Goal: Information Seeking & Learning: Learn about a topic

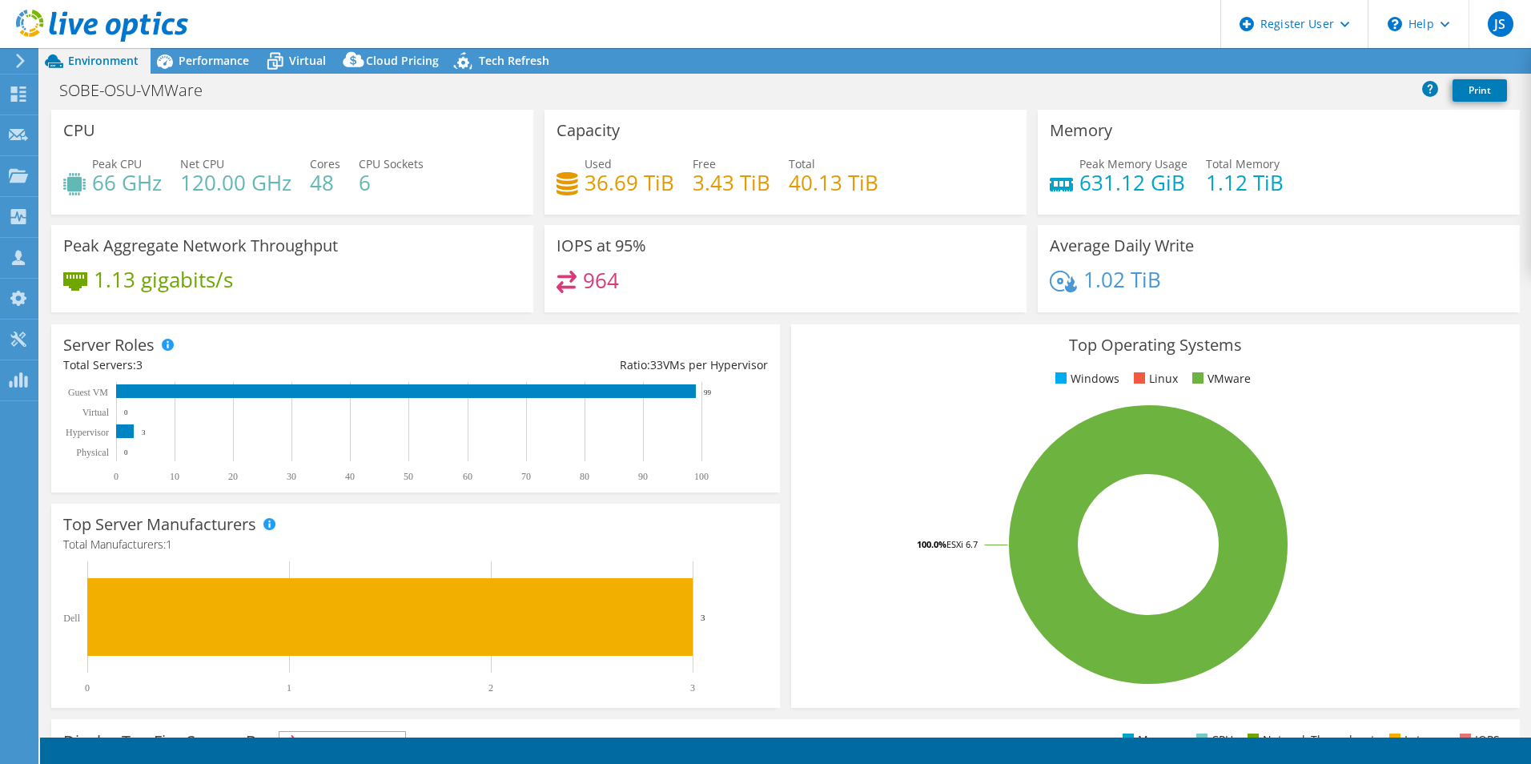
select select "USD"
click at [291, 70] on div "Virtual" at bounding box center [299, 61] width 77 height 26
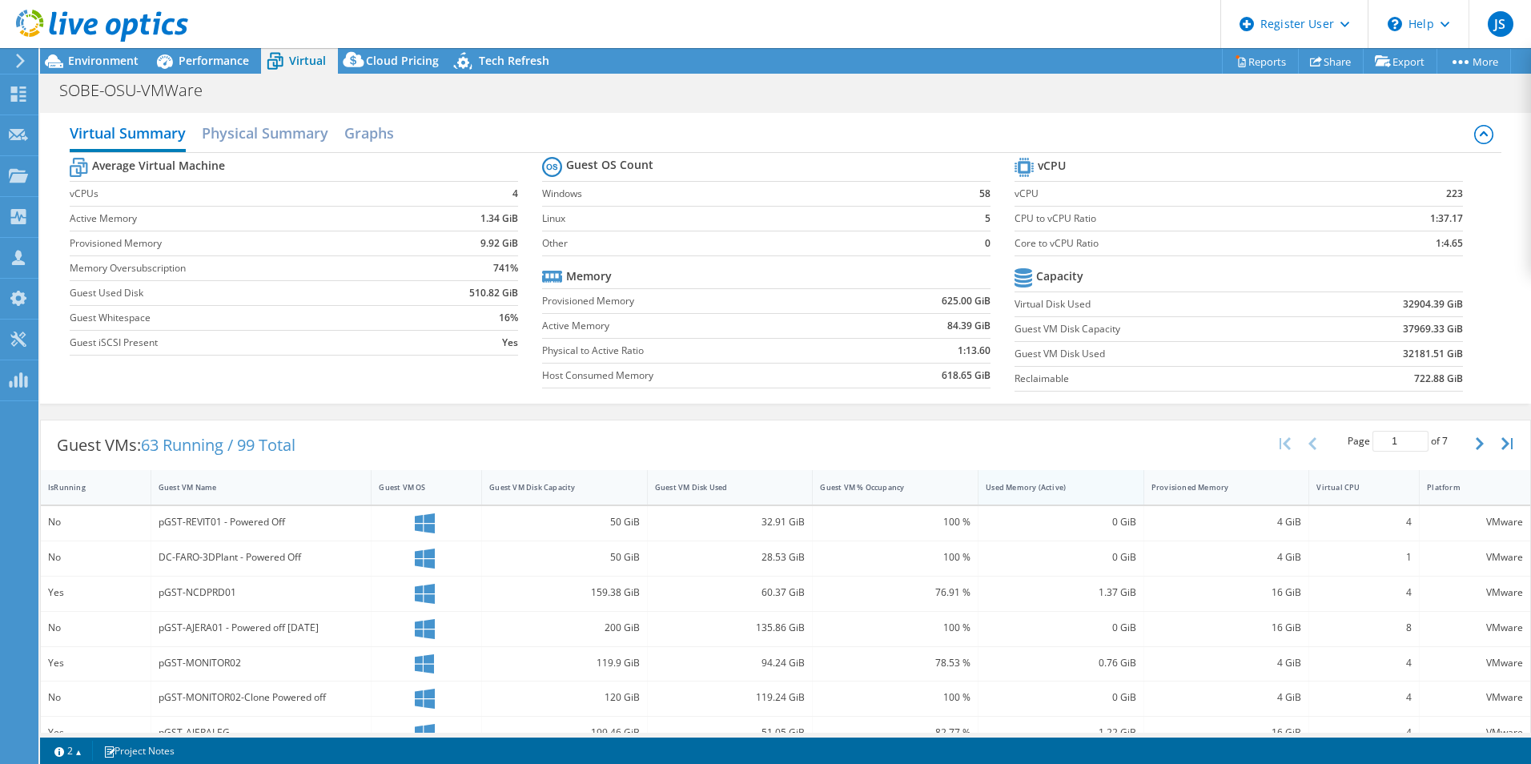
click at [1071, 491] on div "Used Memory (Active)" at bounding box center [1050, 487] width 131 height 10
click at [743, 493] on div "Guest VM Disk Used" at bounding box center [721, 487] width 146 height 25
click at [265, 141] on h2 "Physical Summary" at bounding box center [265, 134] width 126 height 35
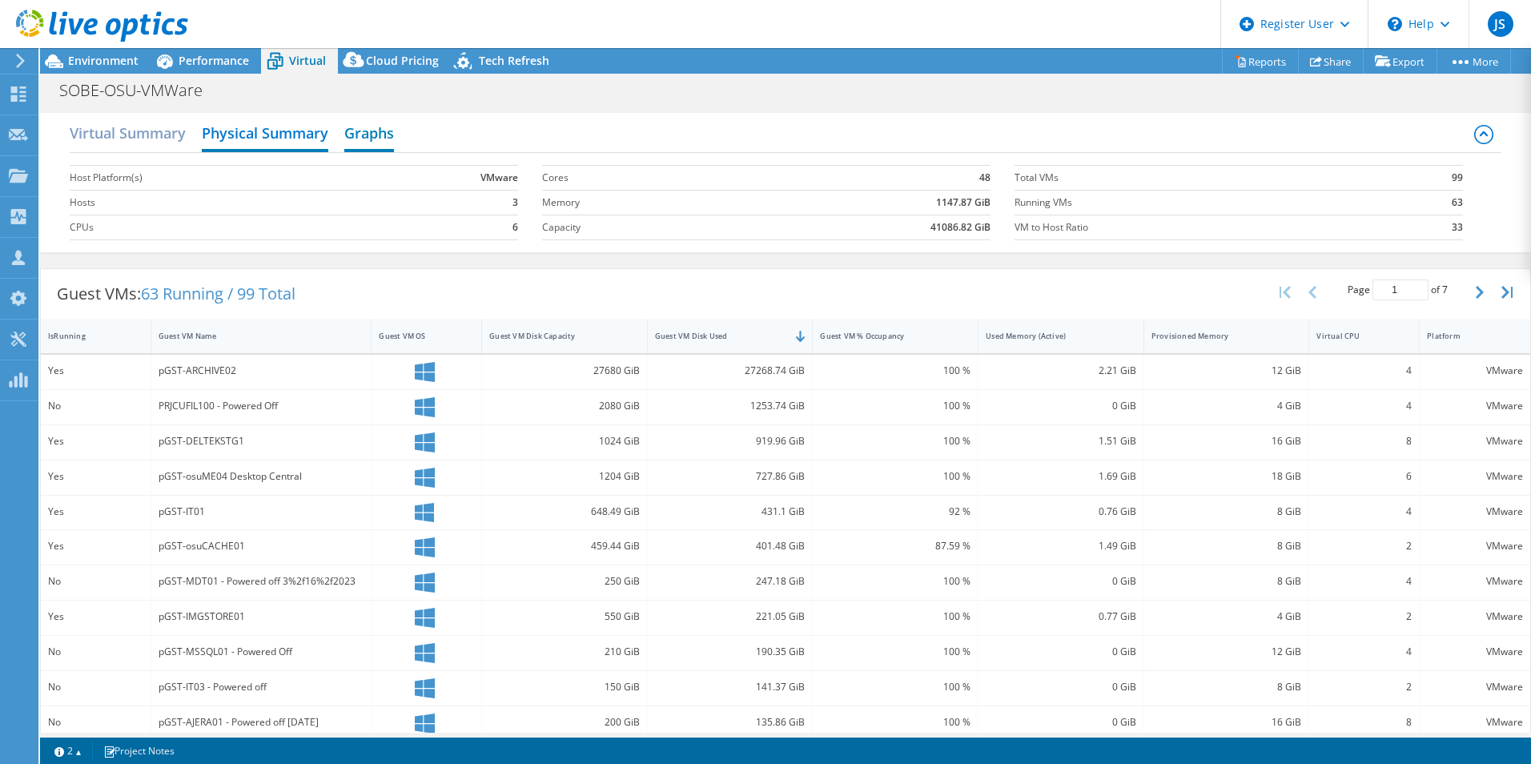
click at [389, 138] on h2 "Graphs" at bounding box center [369, 134] width 50 height 35
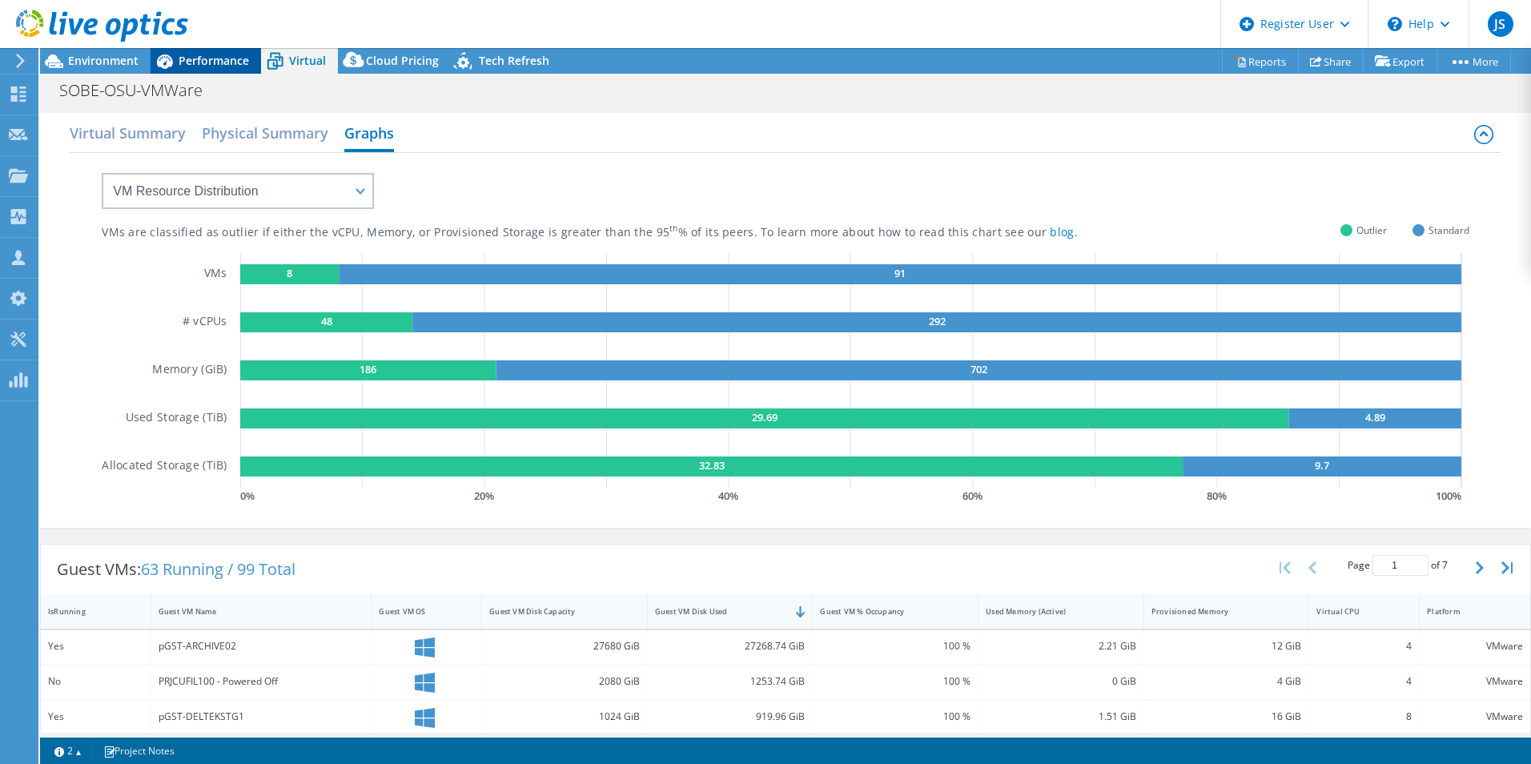
click at [203, 66] on span "Performance" at bounding box center [214, 60] width 70 height 15
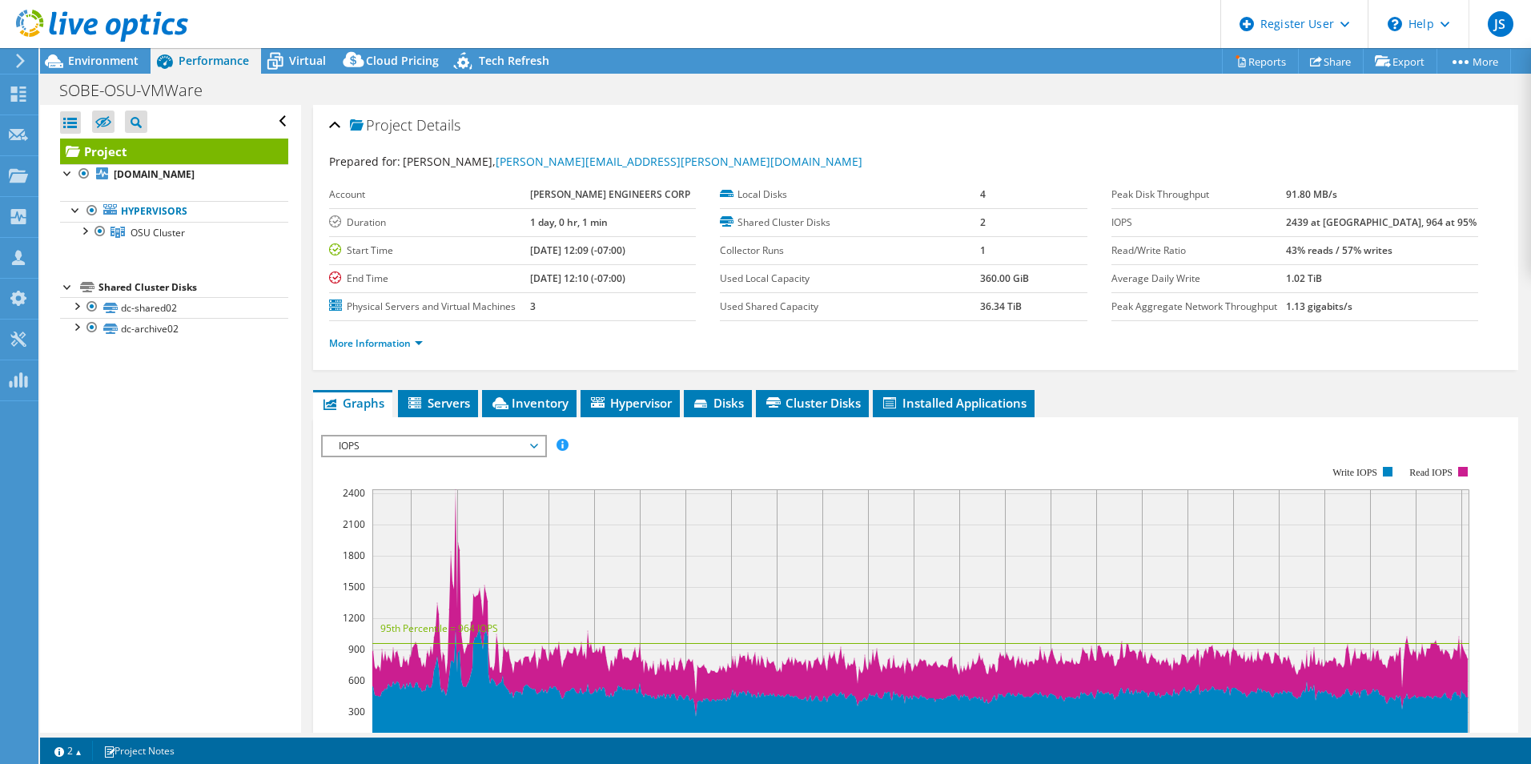
click at [93, 52] on div at bounding box center [94, 27] width 188 height 54
click at [110, 62] on span "Environment" at bounding box center [103, 60] width 70 height 15
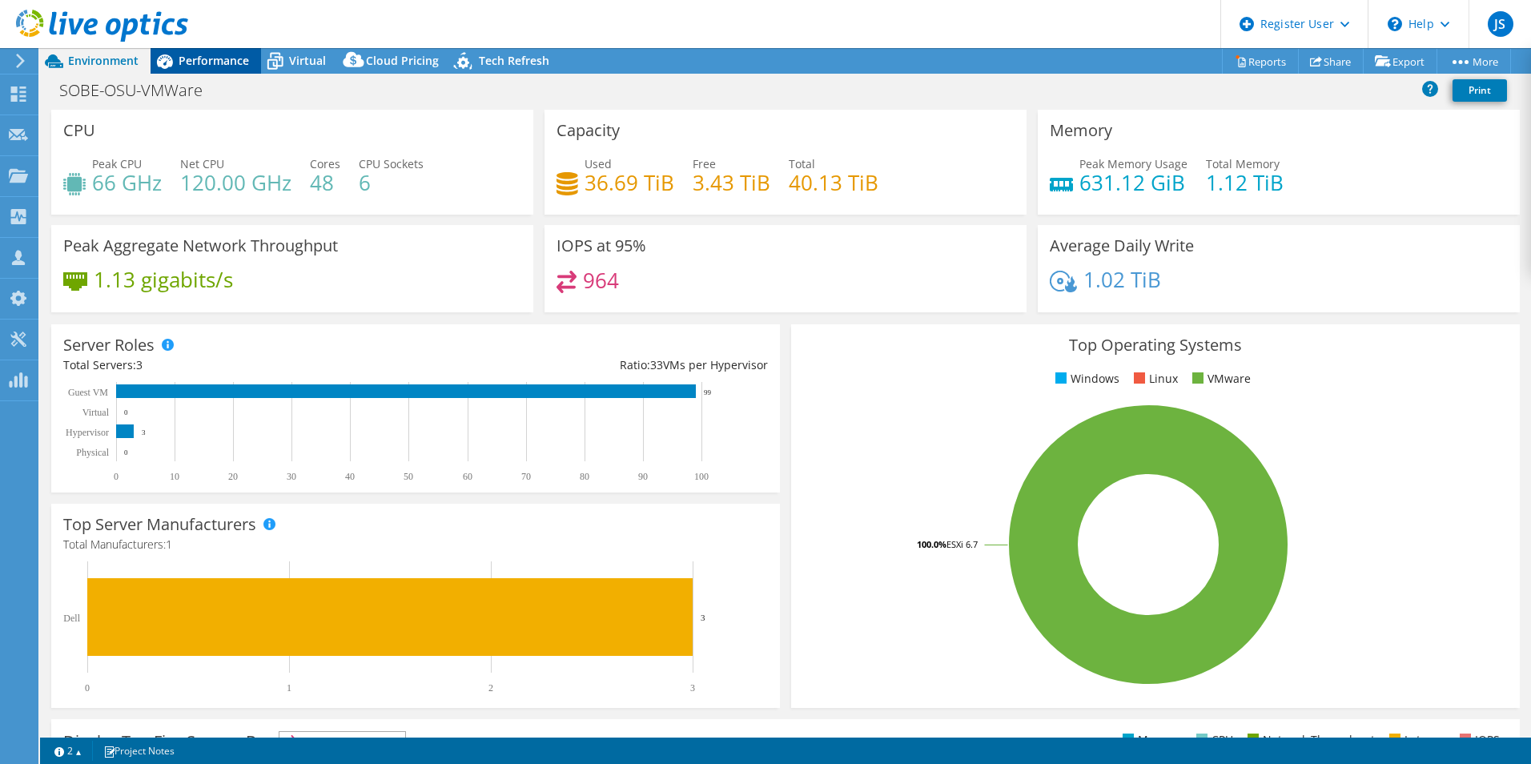
click at [232, 64] on span "Performance" at bounding box center [214, 60] width 70 height 15
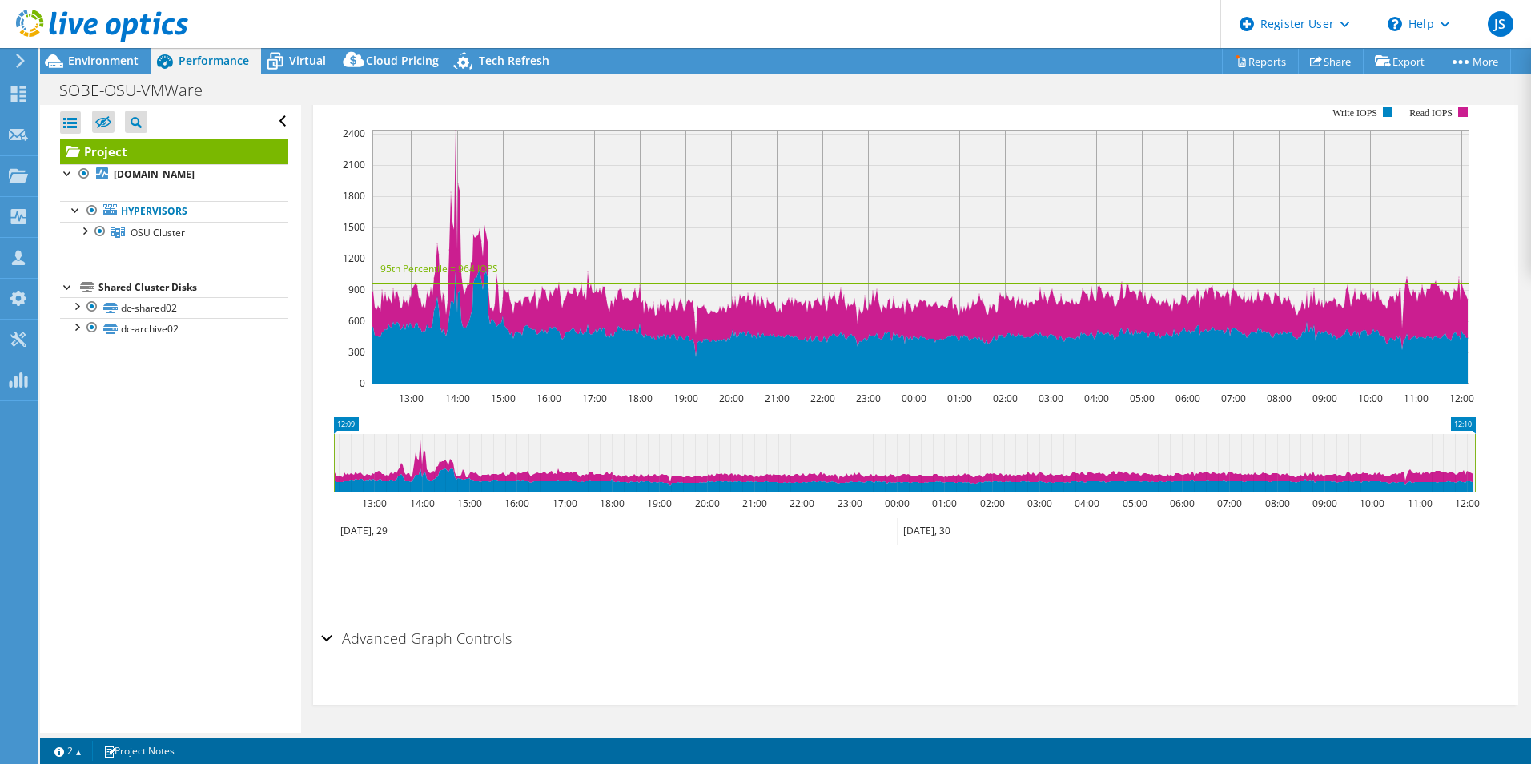
scroll to position [279, 0]
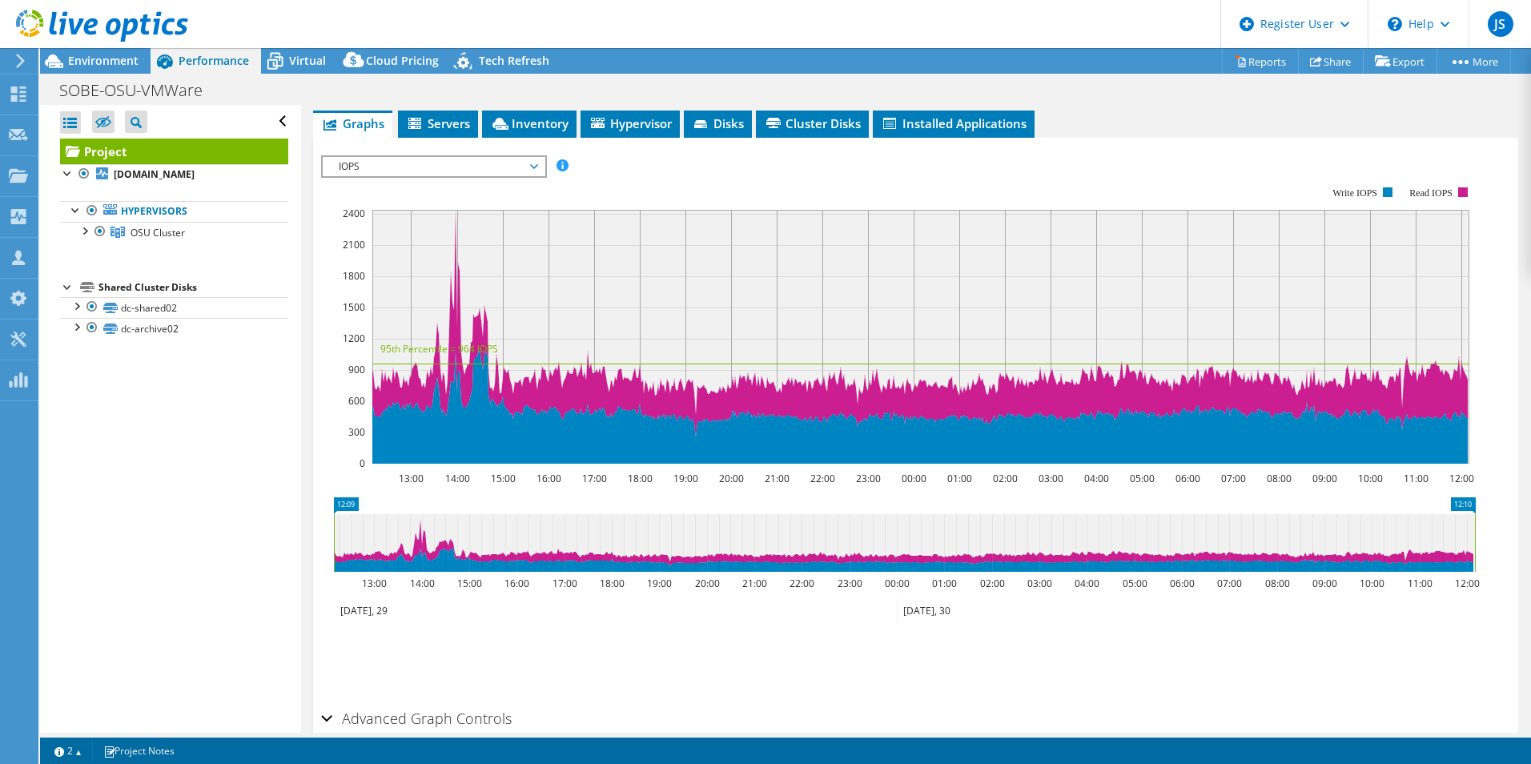
click at [543, 141] on div "IOPS Disk Throughput IO Size Latency Queue Depth CPU Percentage Memory Page Fau…" at bounding box center [915, 420] width 1189 height 564
click at [540, 120] on span "Inventory" at bounding box center [529, 123] width 78 height 16
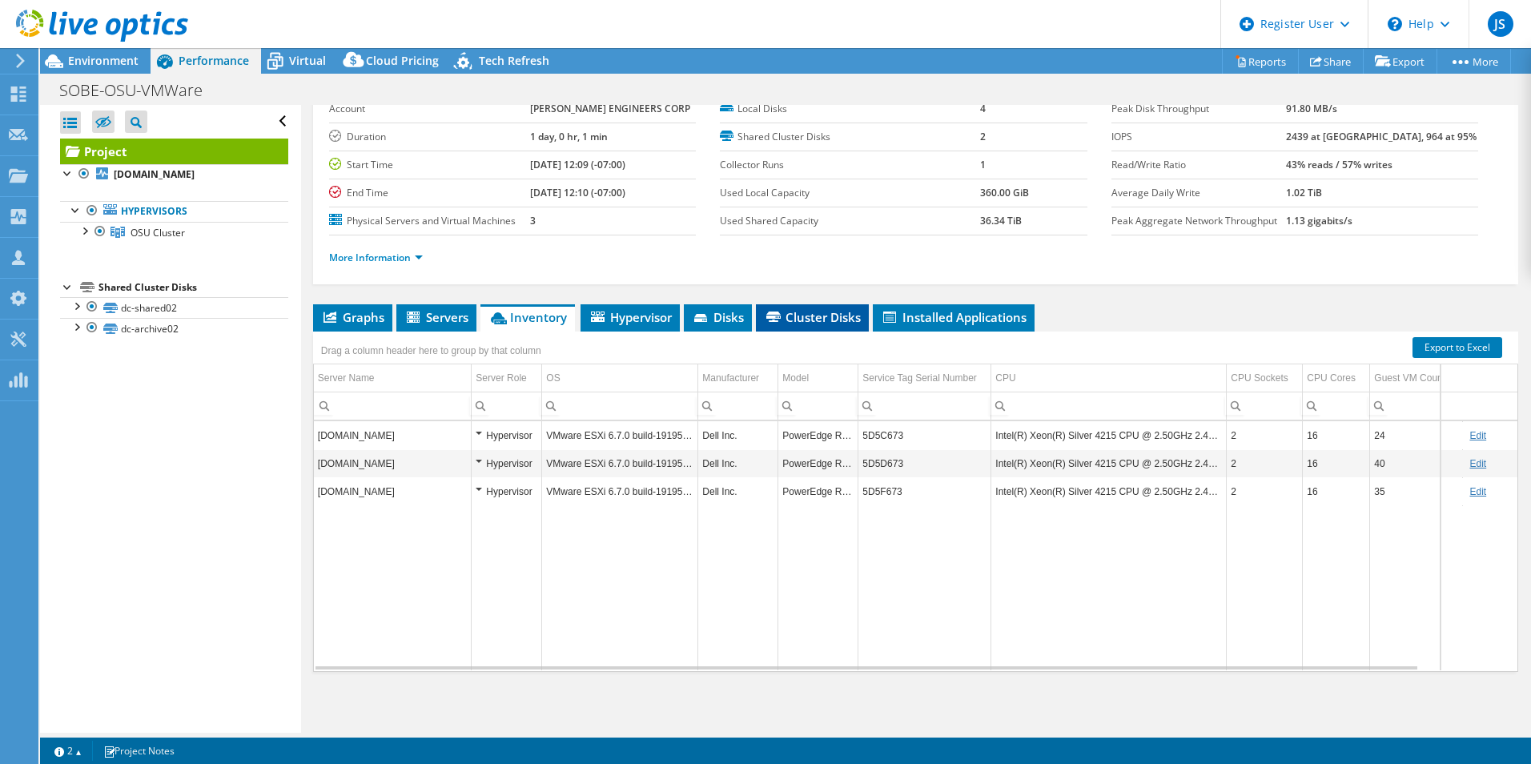
click at [809, 321] on span "Cluster Disks" at bounding box center [812, 317] width 97 height 16
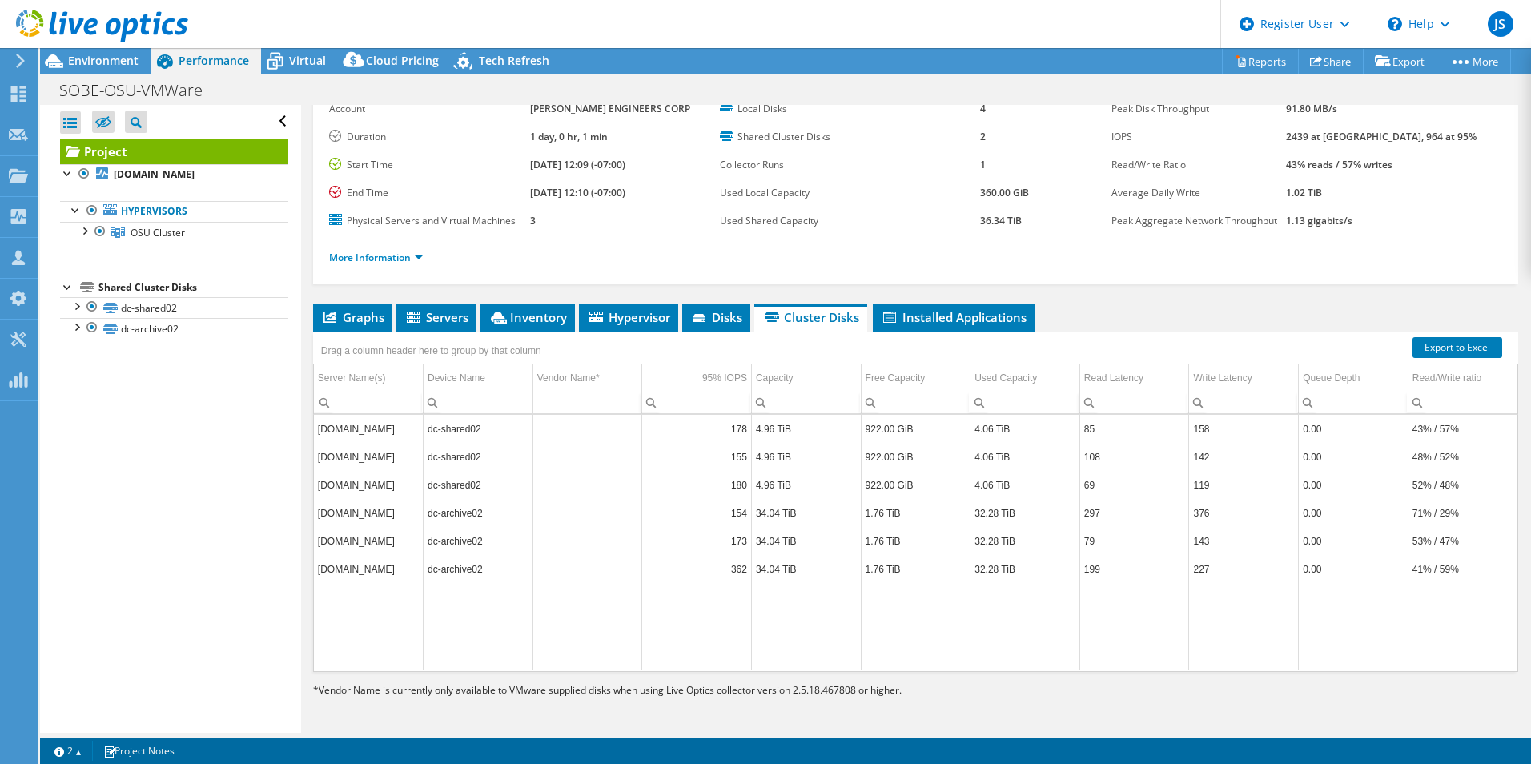
click at [734, 303] on div "Project Details Prepared for: [PERSON_NAME], [PERSON_NAME][EMAIL_ADDRESS][PERSO…" at bounding box center [915, 375] width 1229 height 713
click at [733, 306] on li "Disks" at bounding box center [716, 317] width 68 height 27
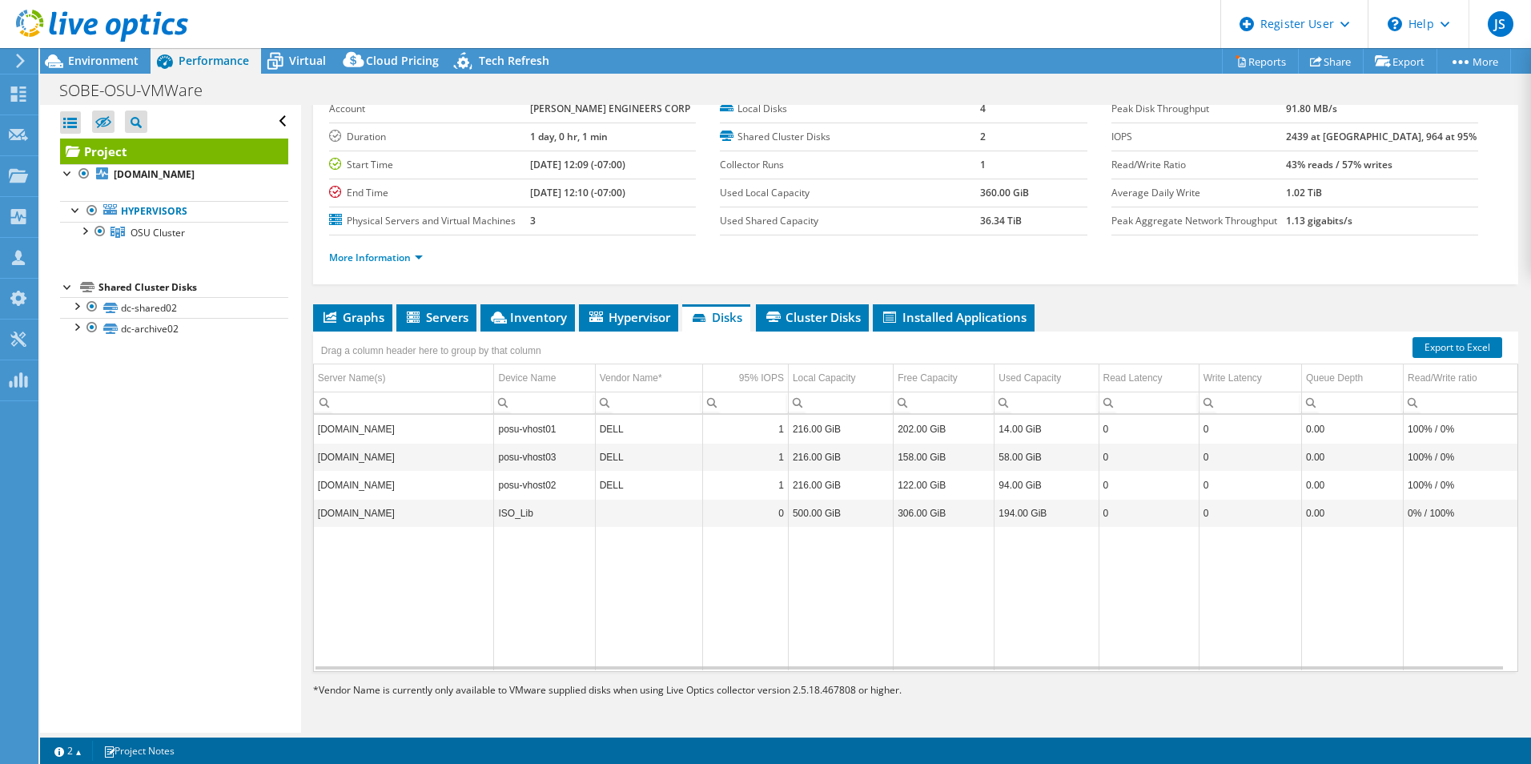
click at [958, 354] on div "Drag a column header here to group by that column" at bounding box center [915, 345] width 1205 height 28
click at [955, 333] on div "Drag a column header here to group by that column" at bounding box center [915, 341] width 1205 height 21
click at [952, 321] on span "Installed Applications" at bounding box center [954, 317] width 146 height 16
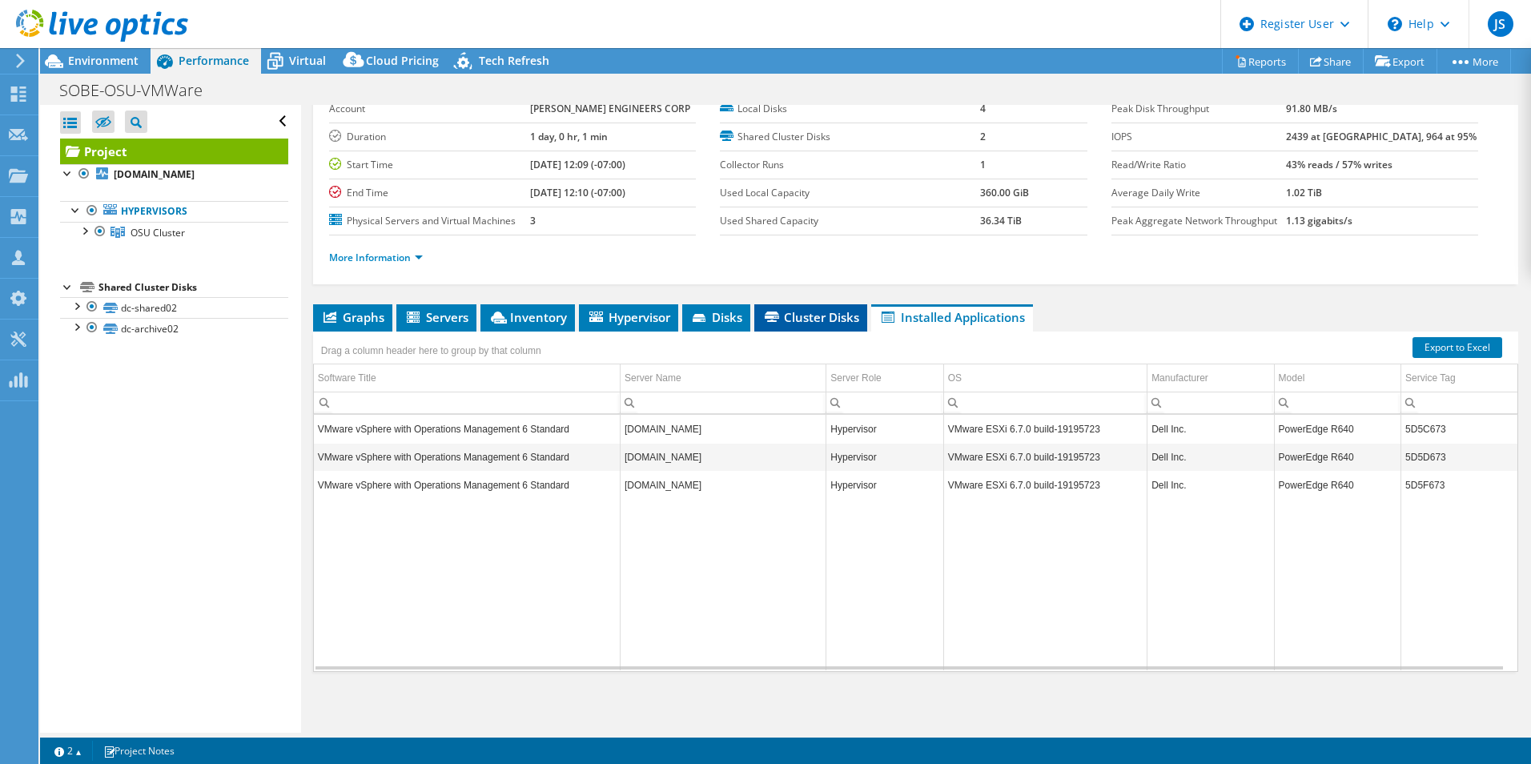
click at [804, 321] on span "Cluster Disks" at bounding box center [810, 317] width 97 height 16
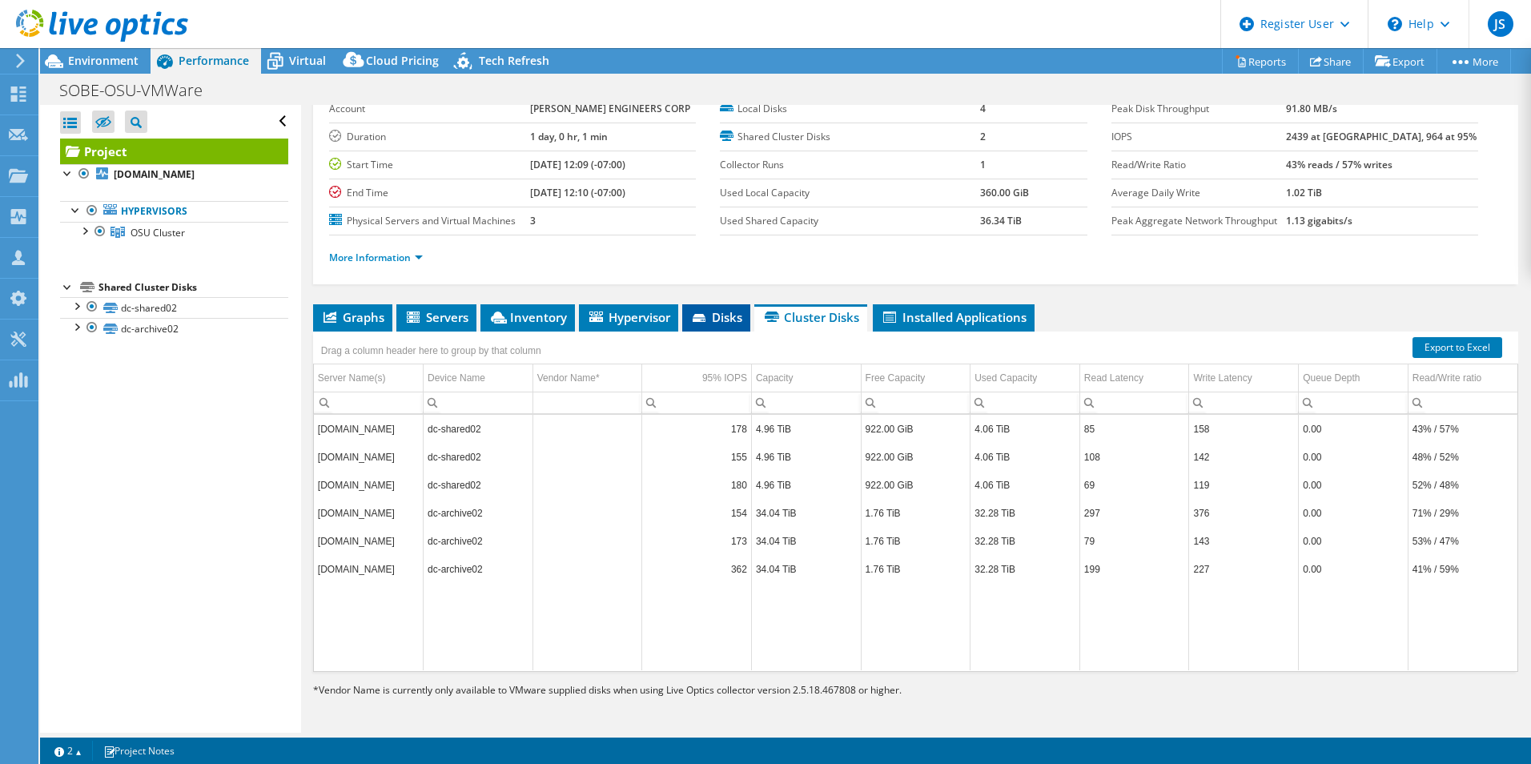
click at [693, 317] on span "Disks" at bounding box center [716, 317] width 52 height 16
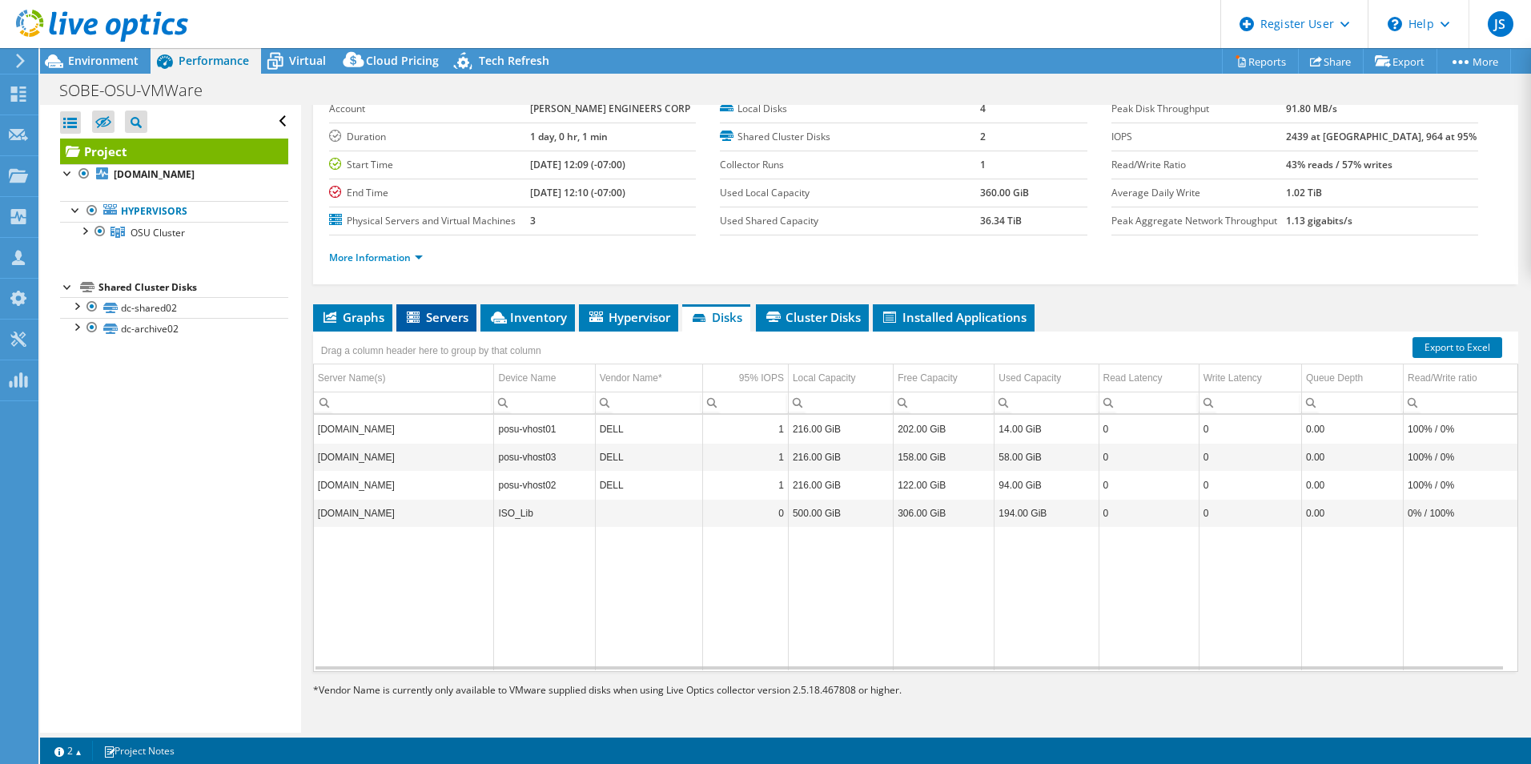
click at [475, 329] on li "Servers" at bounding box center [436, 317] width 80 height 27
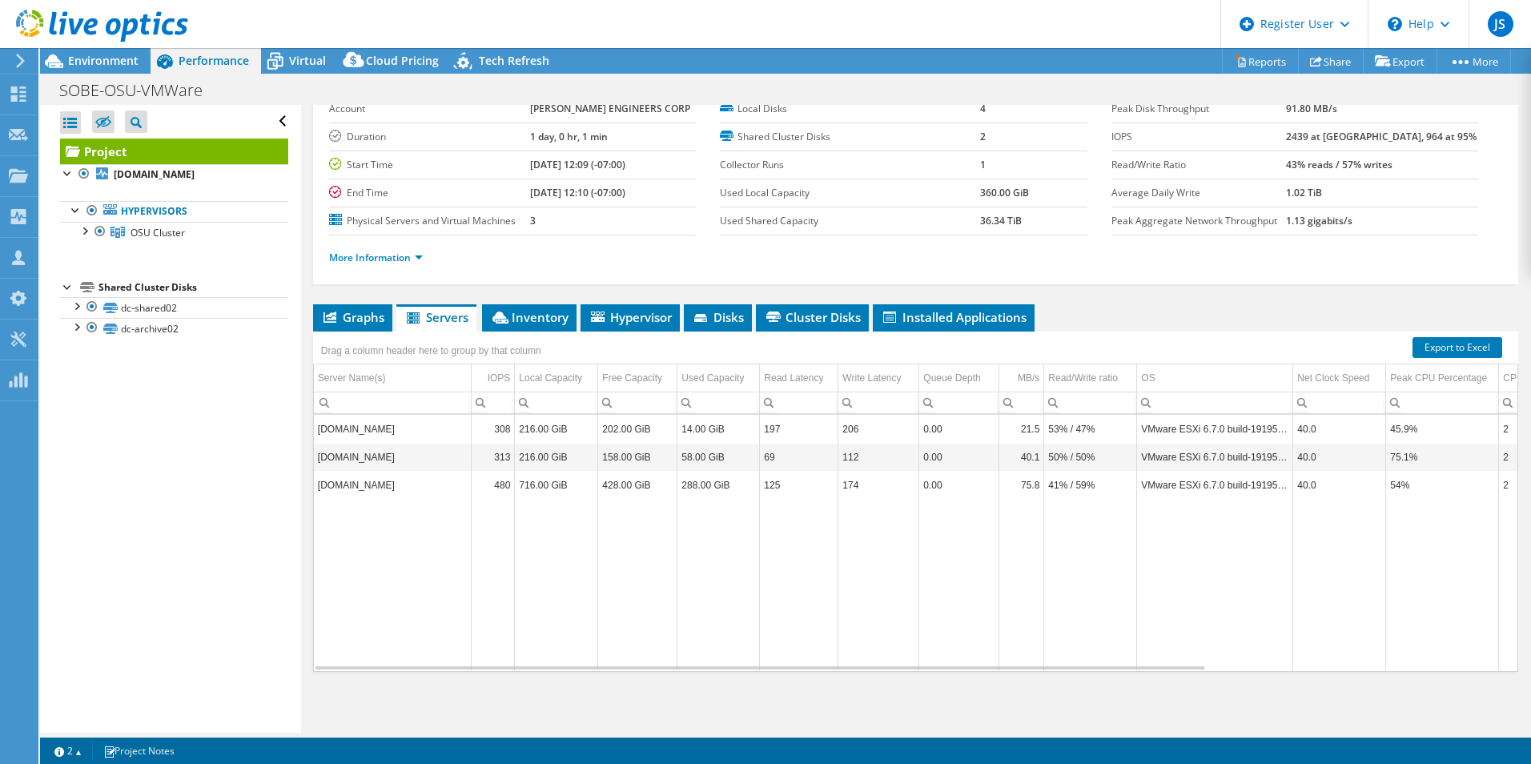
click at [532, 338] on div "Drag a column header here to group by that column" at bounding box center [431, 348] width 228 height 26
click at [534, 335] on div "Drag a column header here to group by that column" at bounding box center [431, 348] width 228 height 26
click at [539, 327] on li "Inventory" at bounding box center [529, 317] width 94 height 27
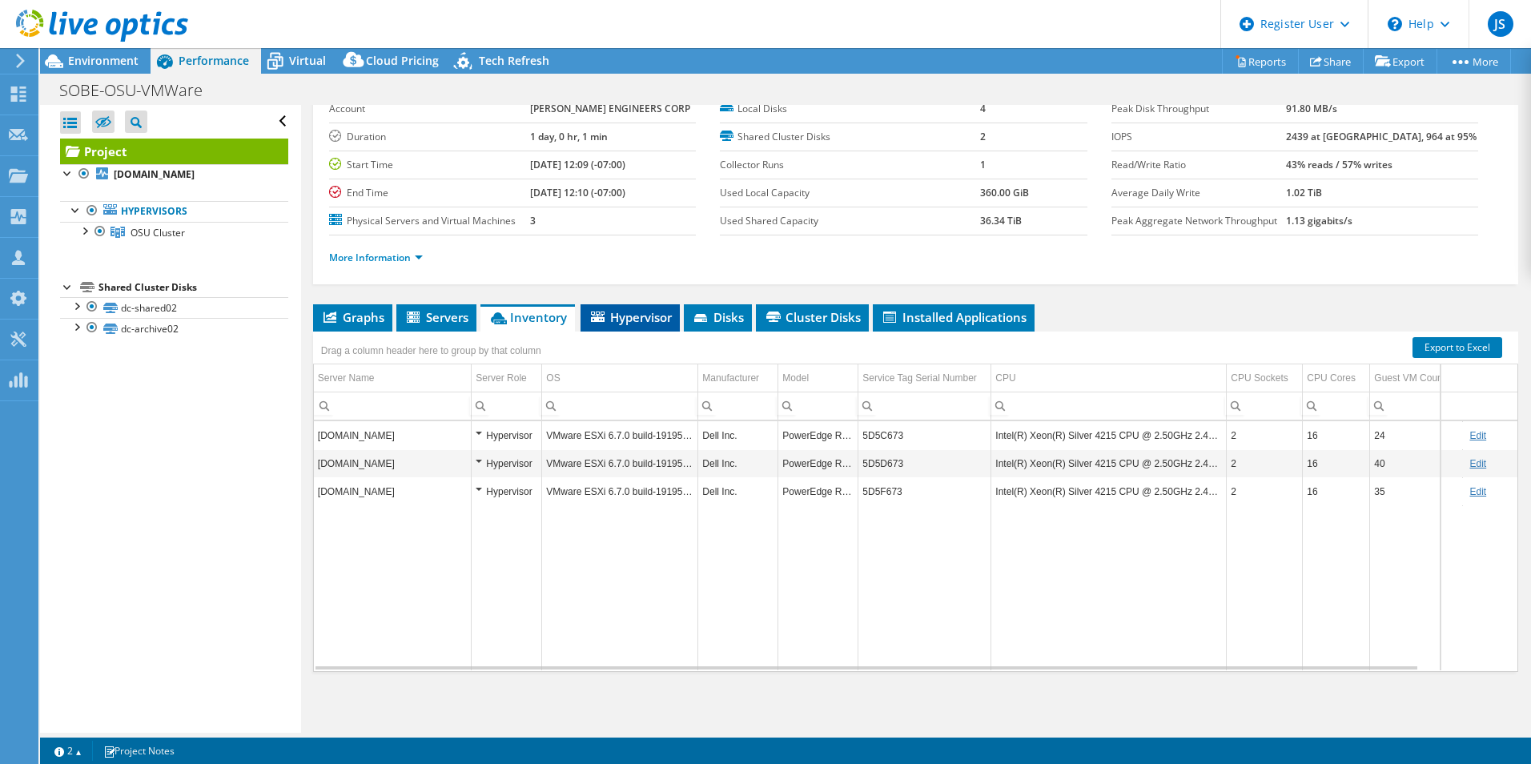
click at [608, 311] on span "Hypervisor" at bounding box center [629, 317] width 83 height 16
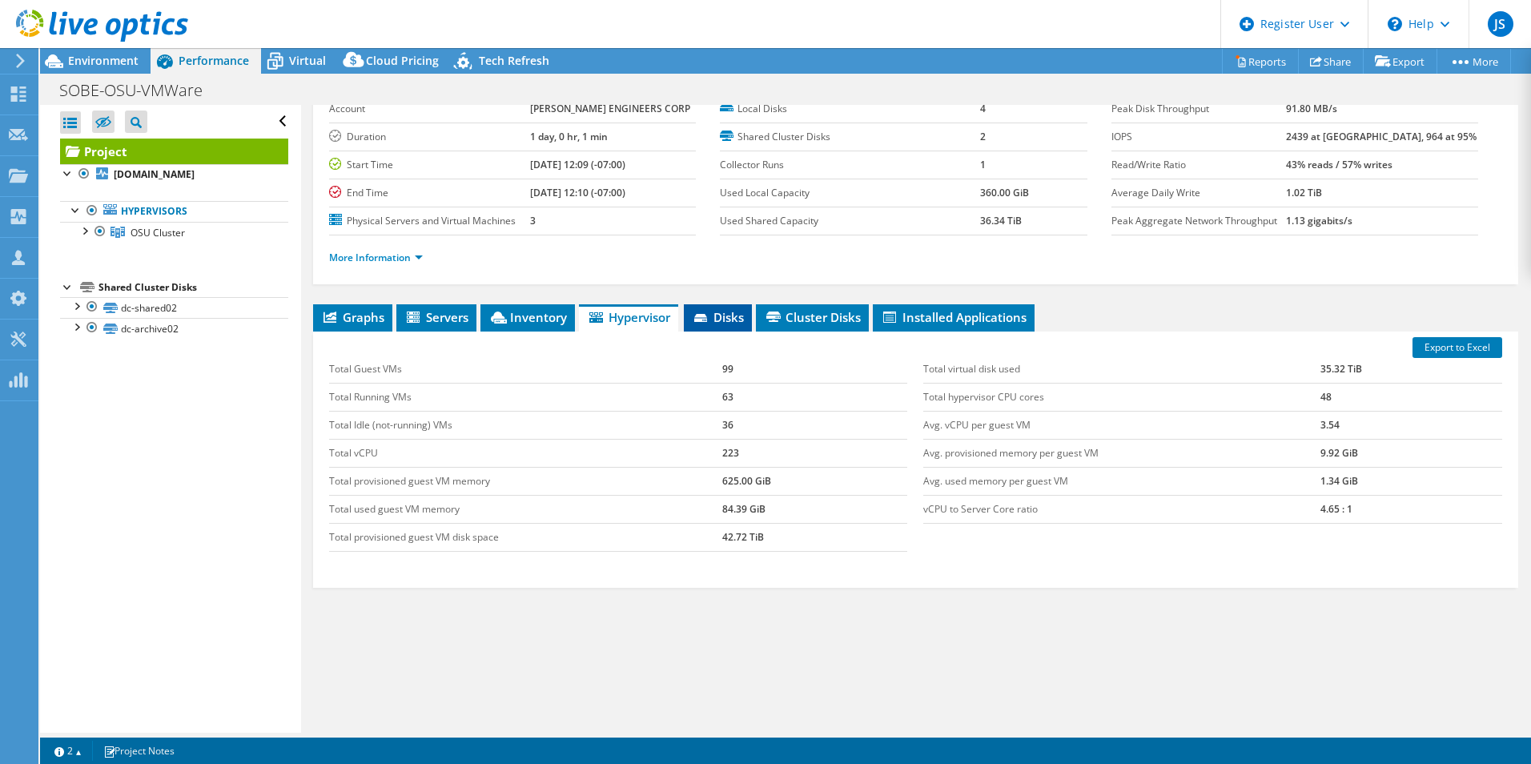
click at [732, 312] on span "Disks" at bounding box center [718, 317] width 52 height 16
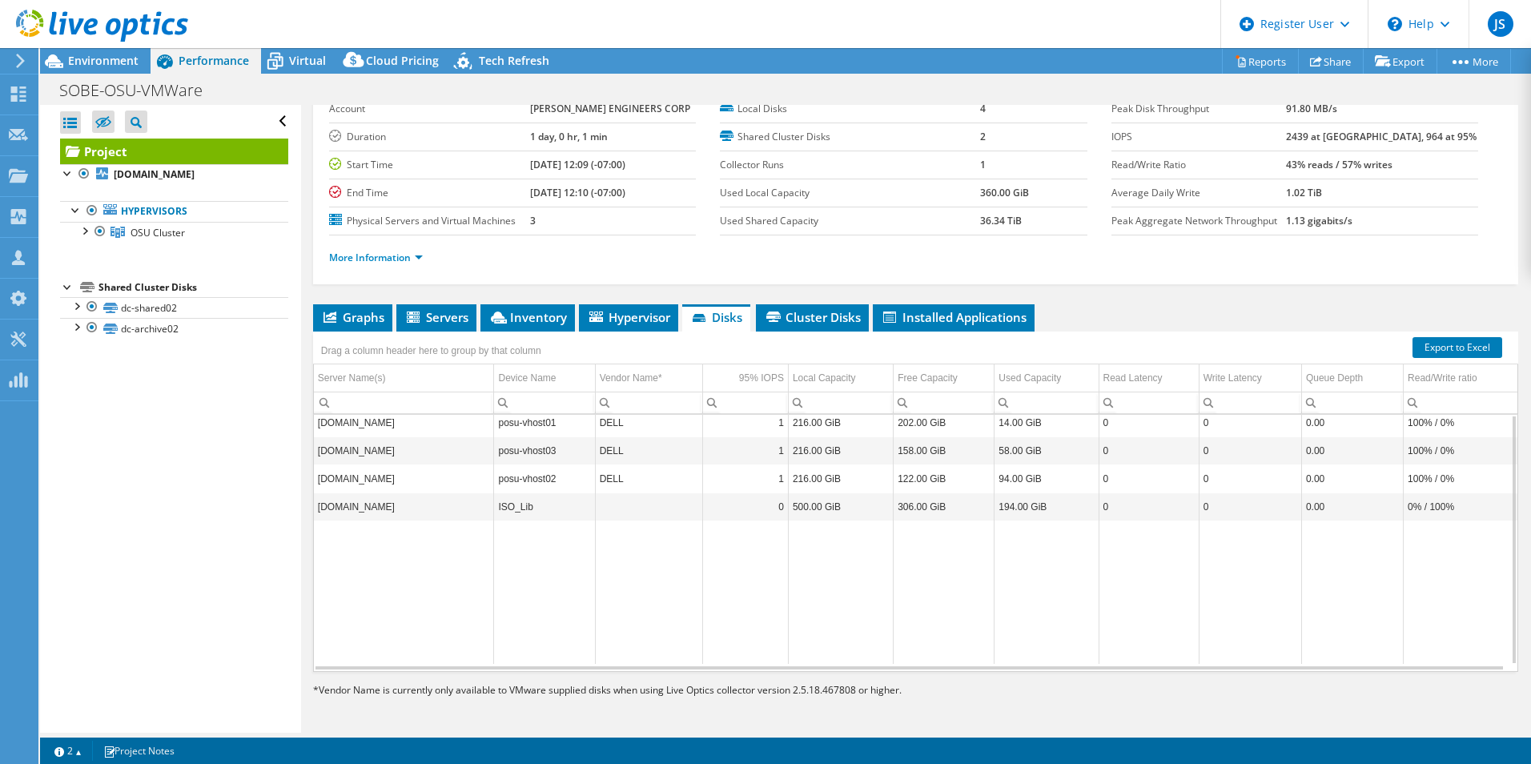
scroll to position [6, 0]
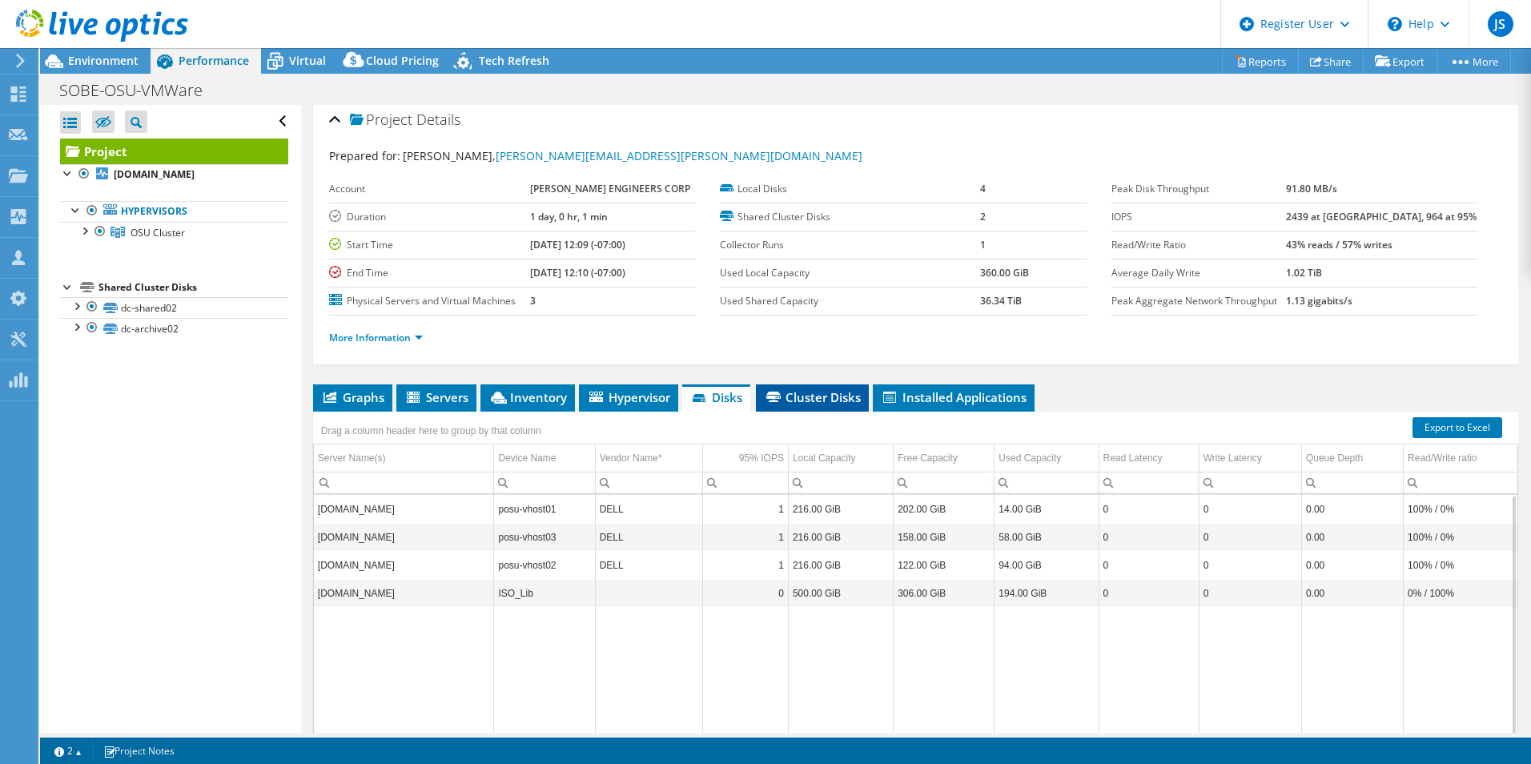
click at [808, 399] on span "Cluster Disks" at bounding box center [812, 397] width 97 height 16
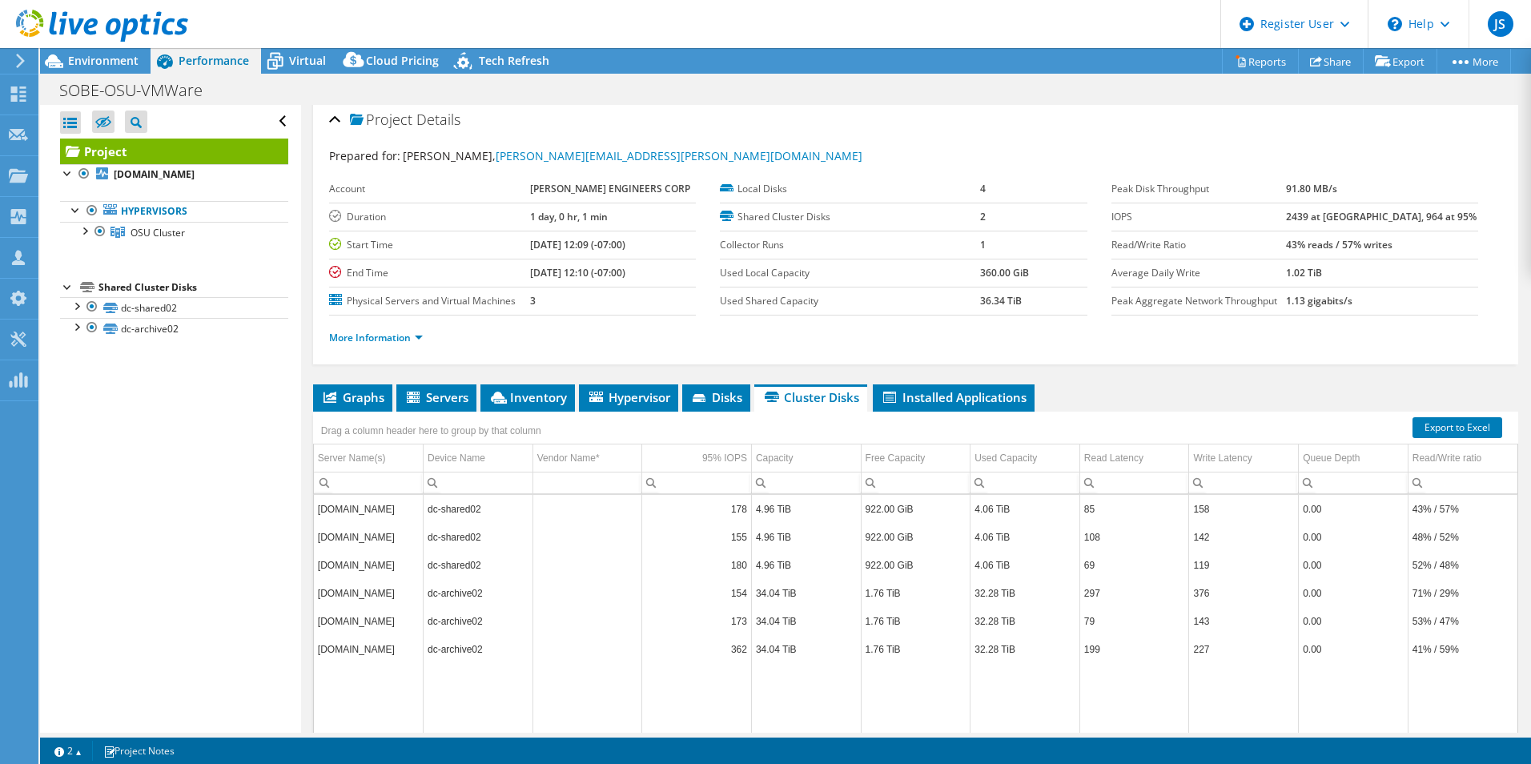
scroll to position [0, 0]
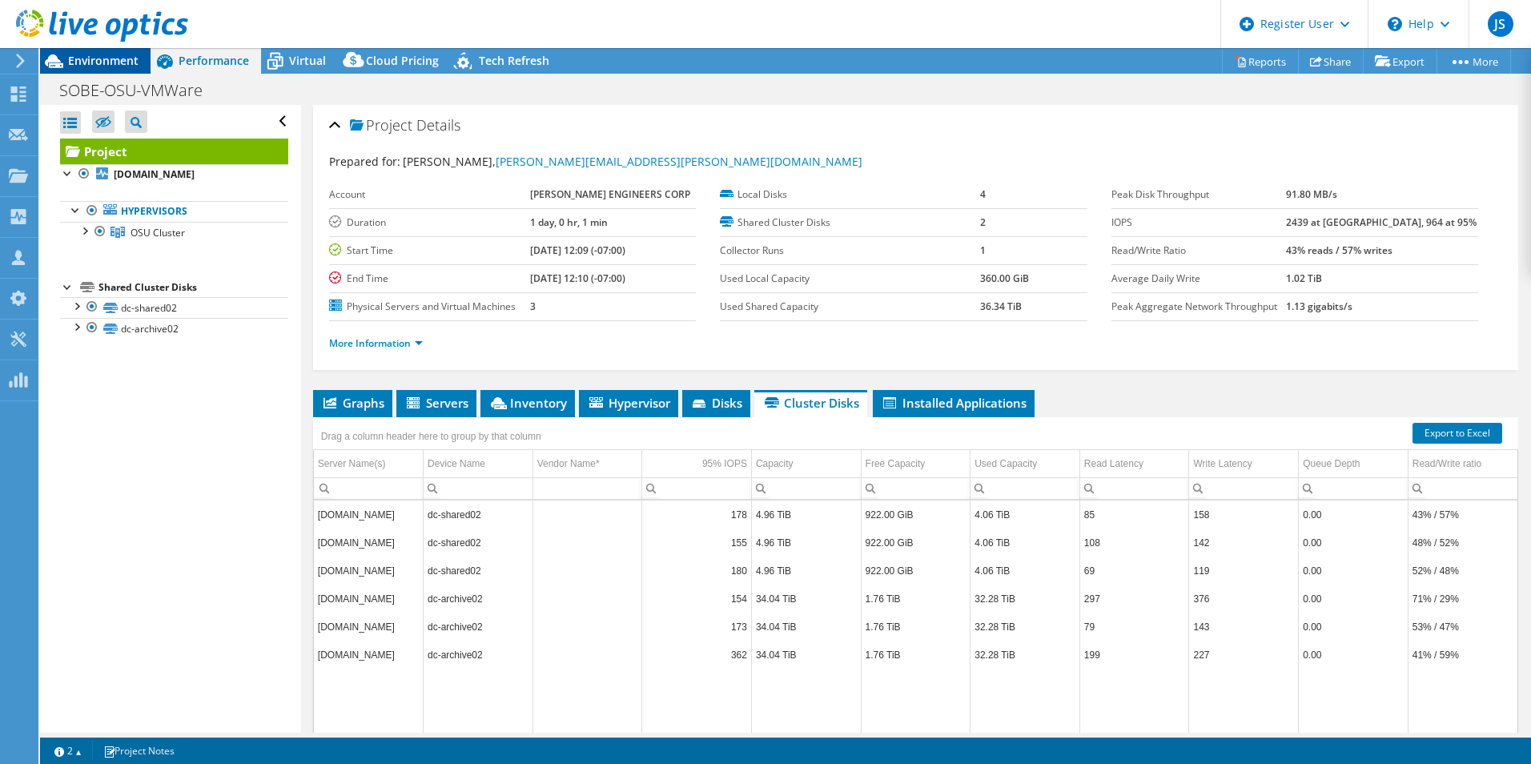
click at [52, 56] on icon at bounding box center [54, 61] width 18 height 14
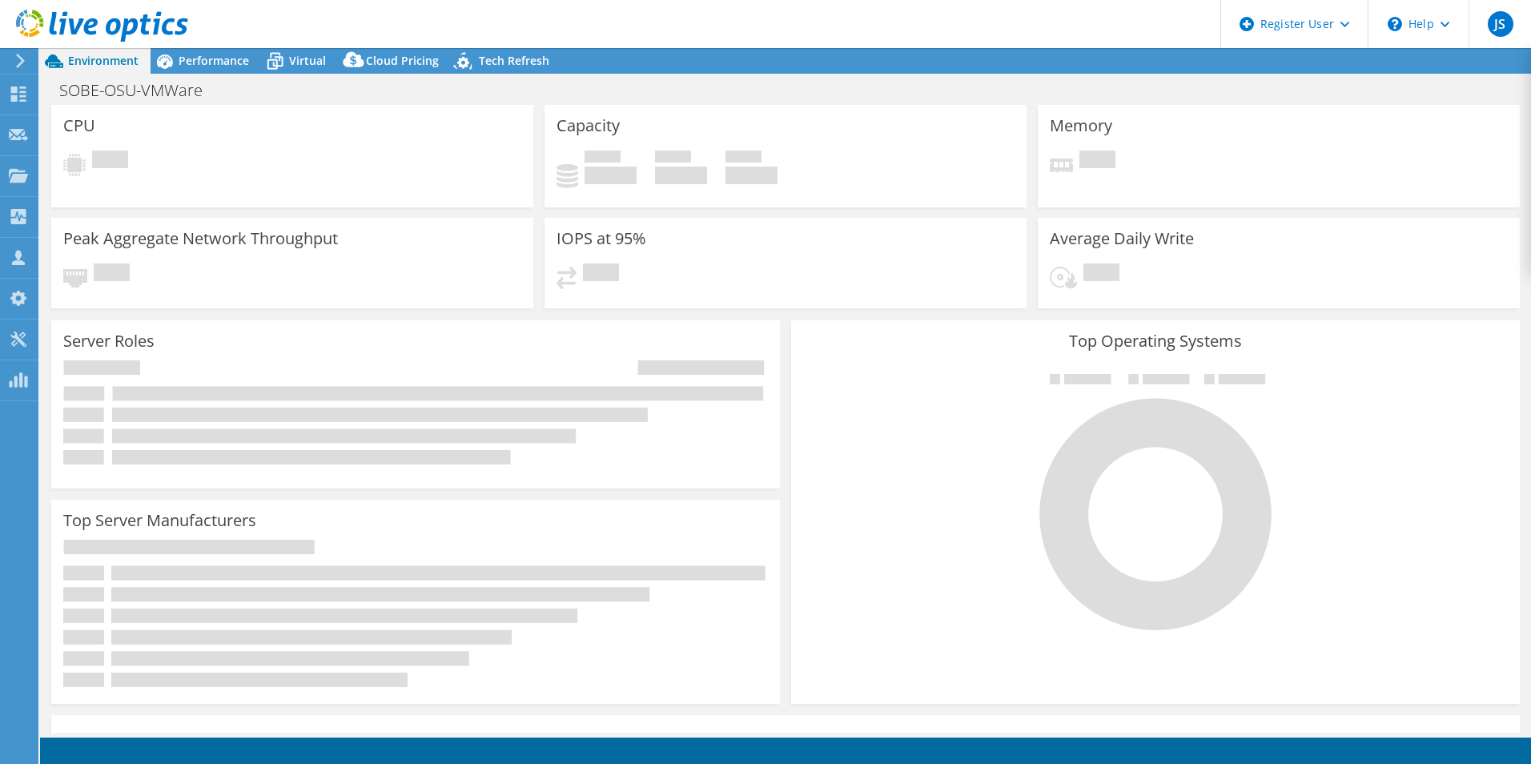
select select "USD"
radio input "true"
radio input "false"
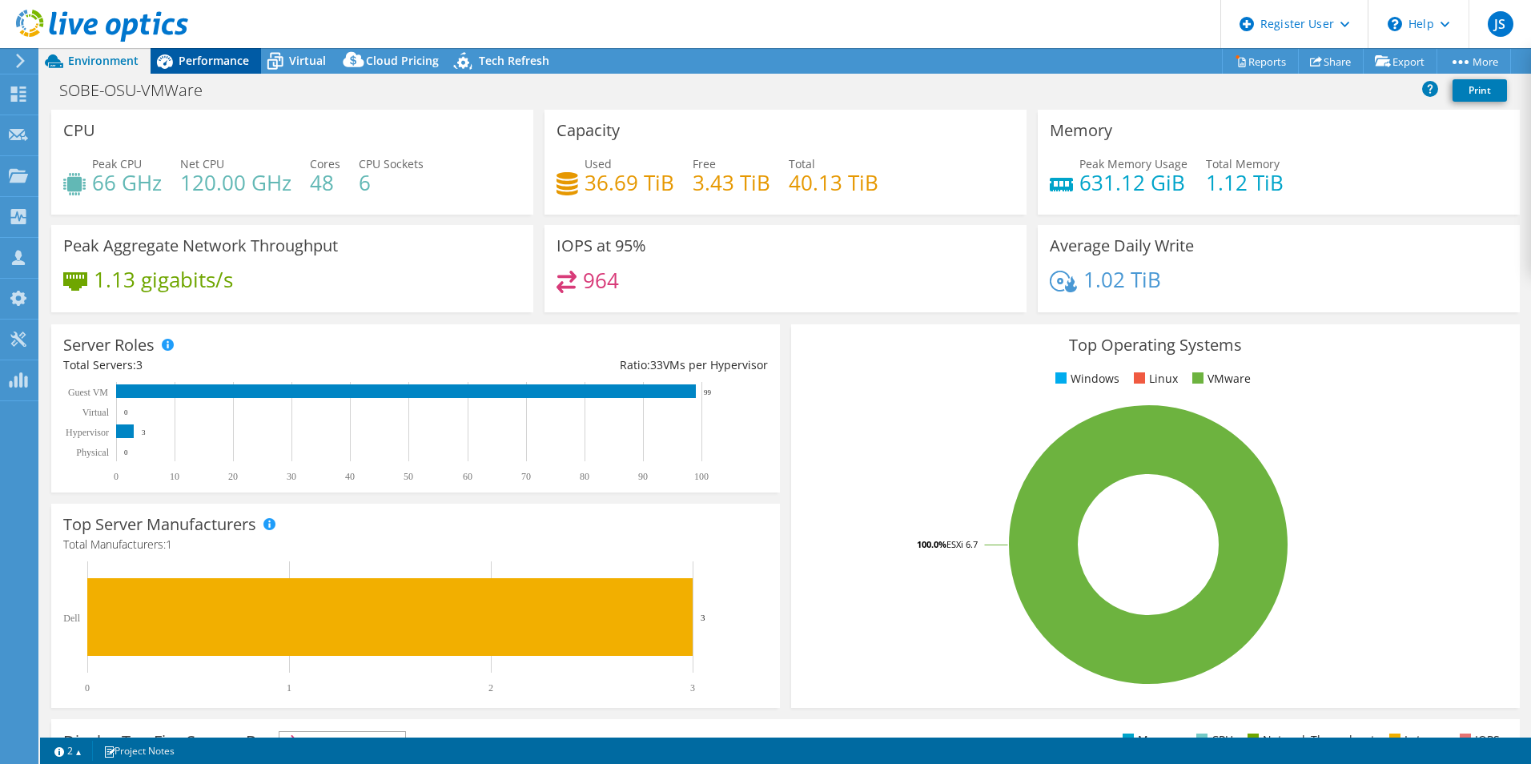
click at [207, 63] on span "Performance" at bounding box center [214, 60] width 70 height 15
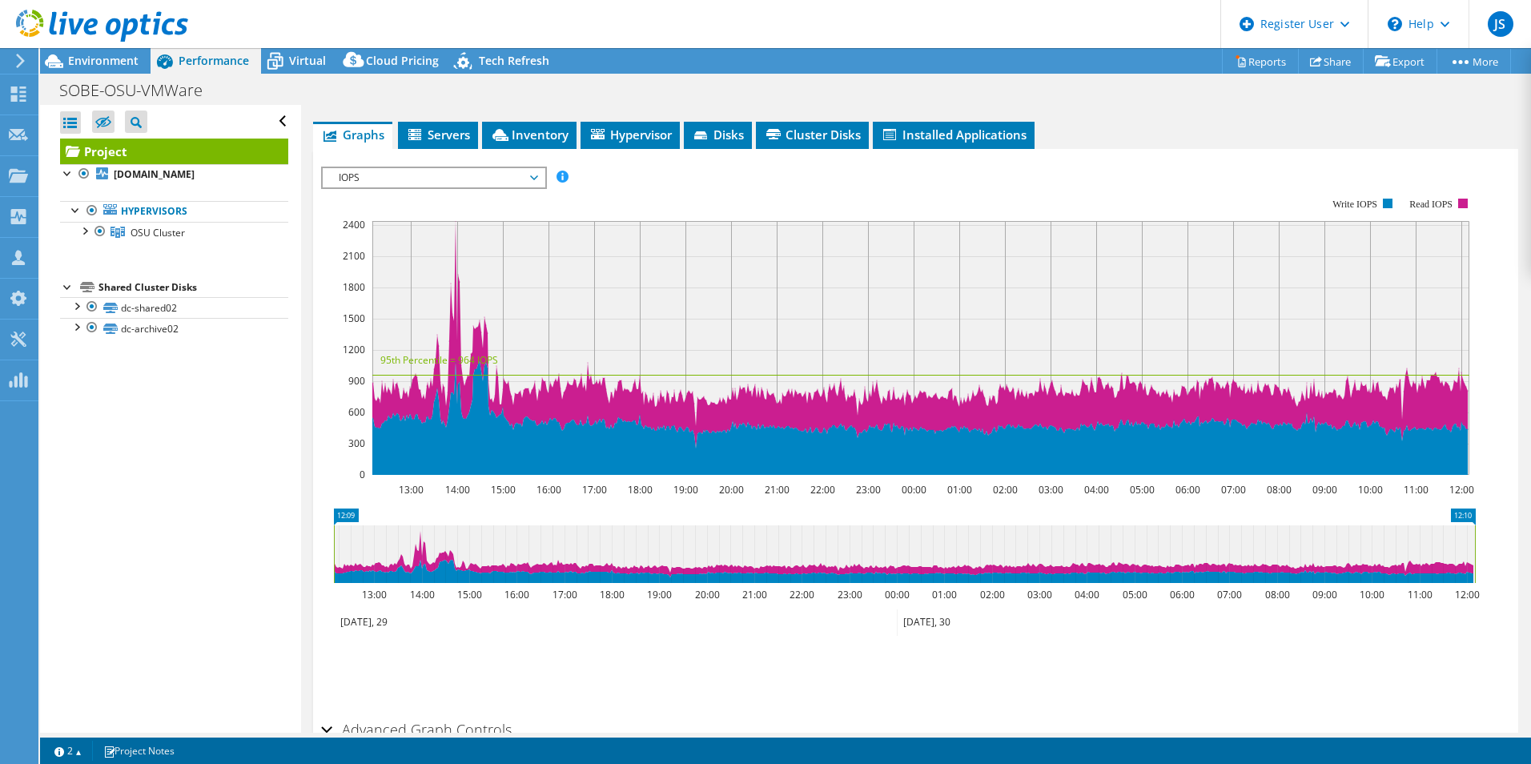
scroll to position [240, 0]
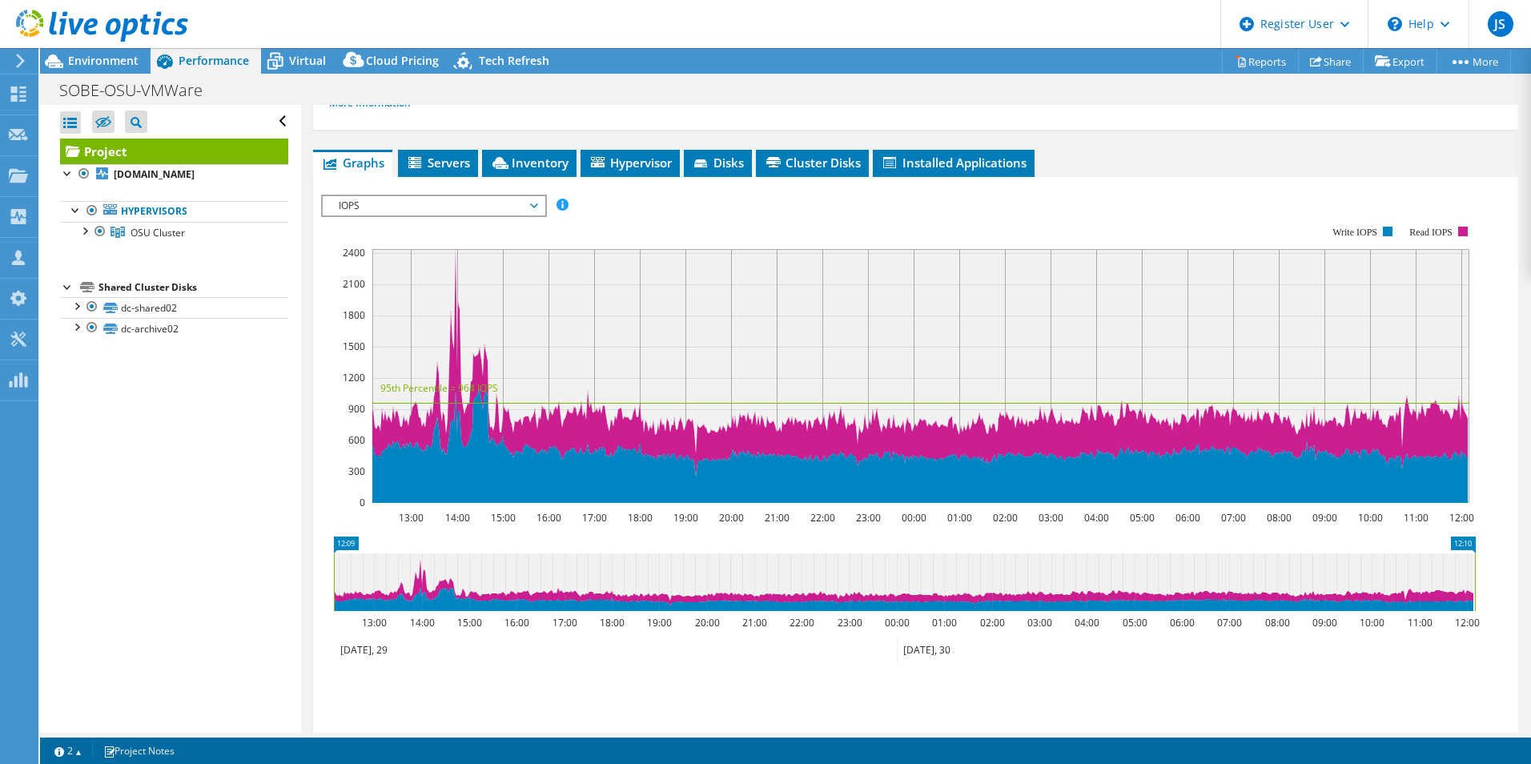
click at [457, 261] on icon at bounding box center [457, 376] width 0 height 254
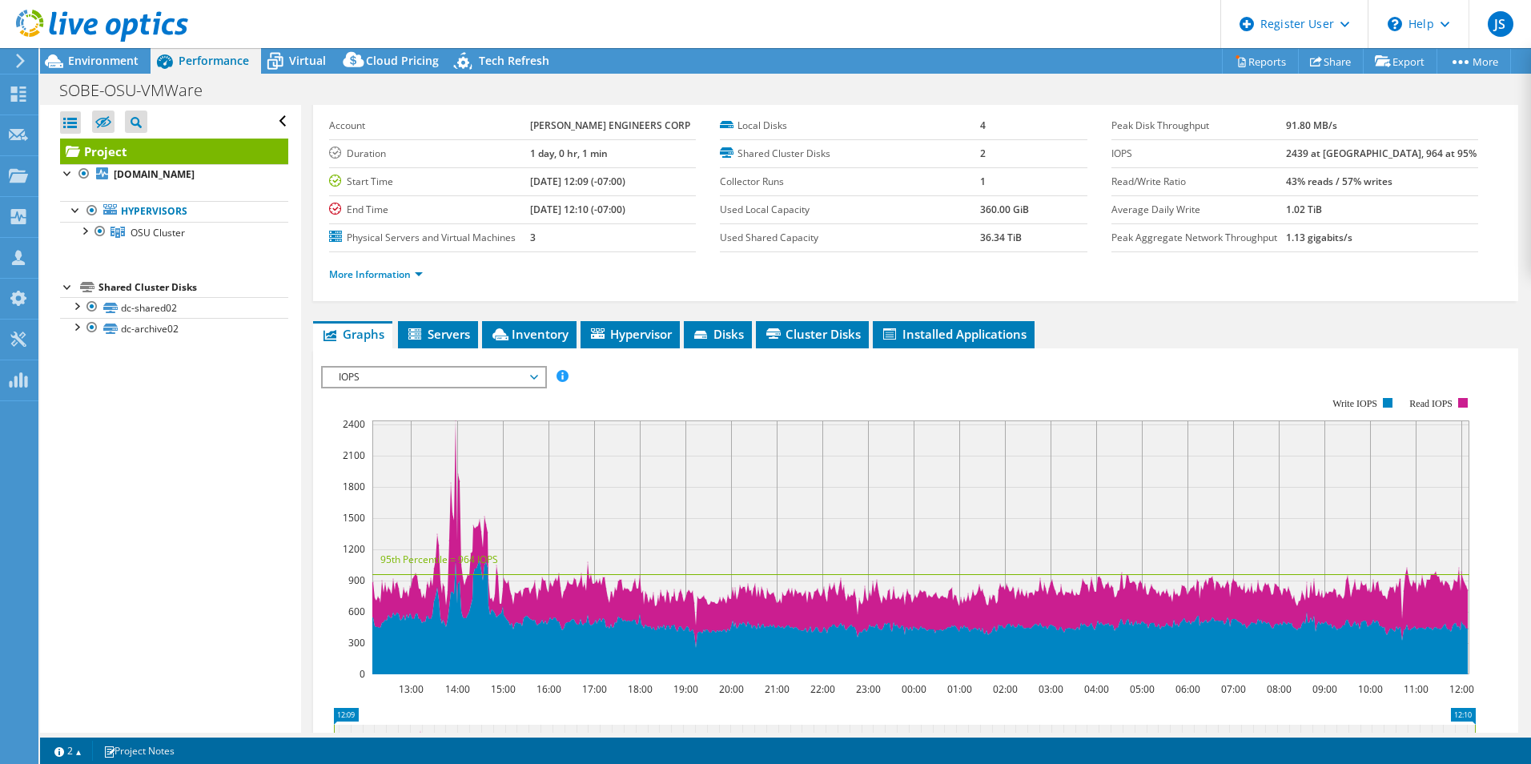
scroll to position [0, 0]
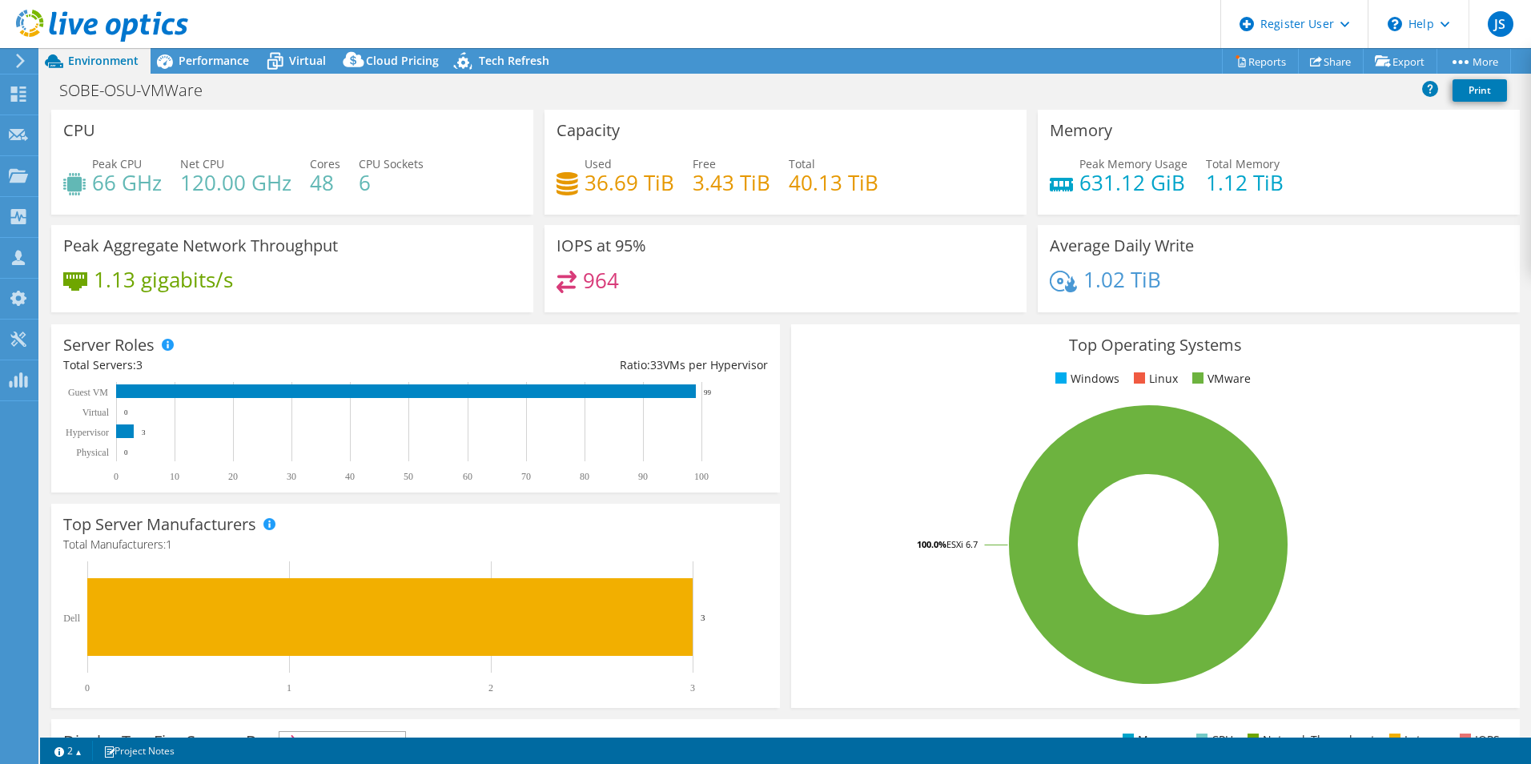
select select "USD"
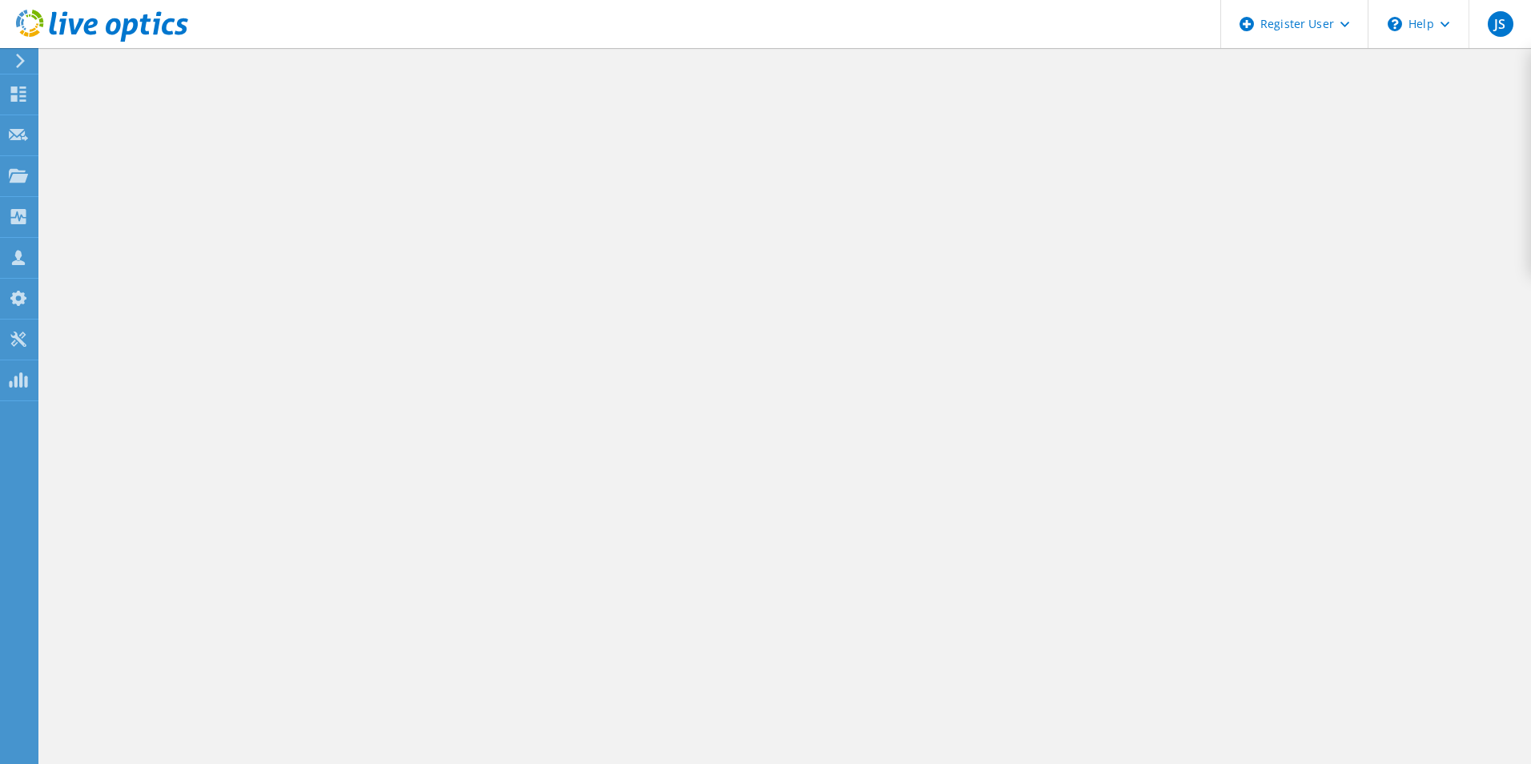
select select "USD"
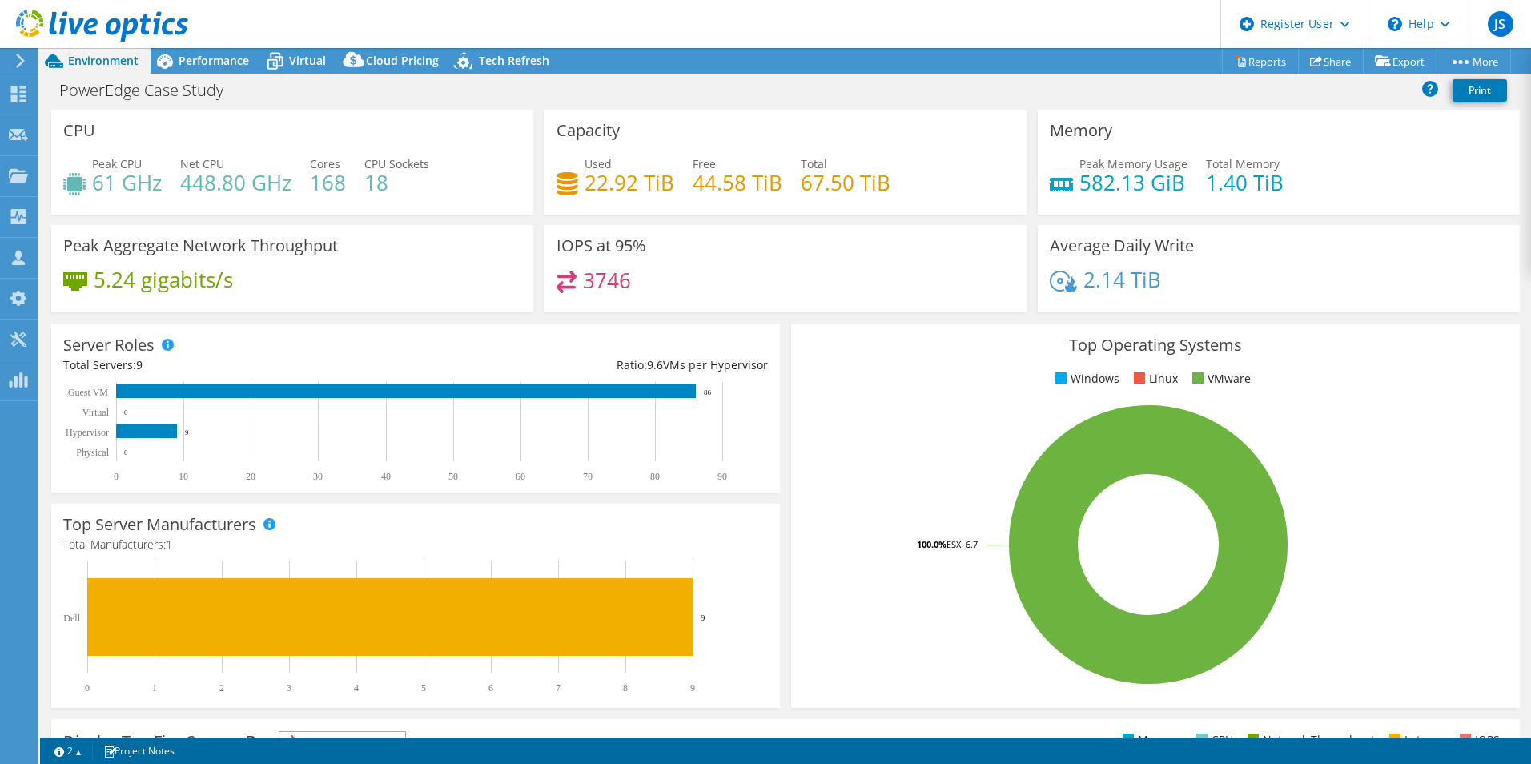
click at [213, 46] on header "JS Dell User Jules Salerno Jules.Salerno@dell.com Dell My Profile Log Out \n He…" at bounding box center [765, 24] width 1531 height 48
click at [213, 67] on span "Performance" at bounding box center [214, 60] width 70 height 15
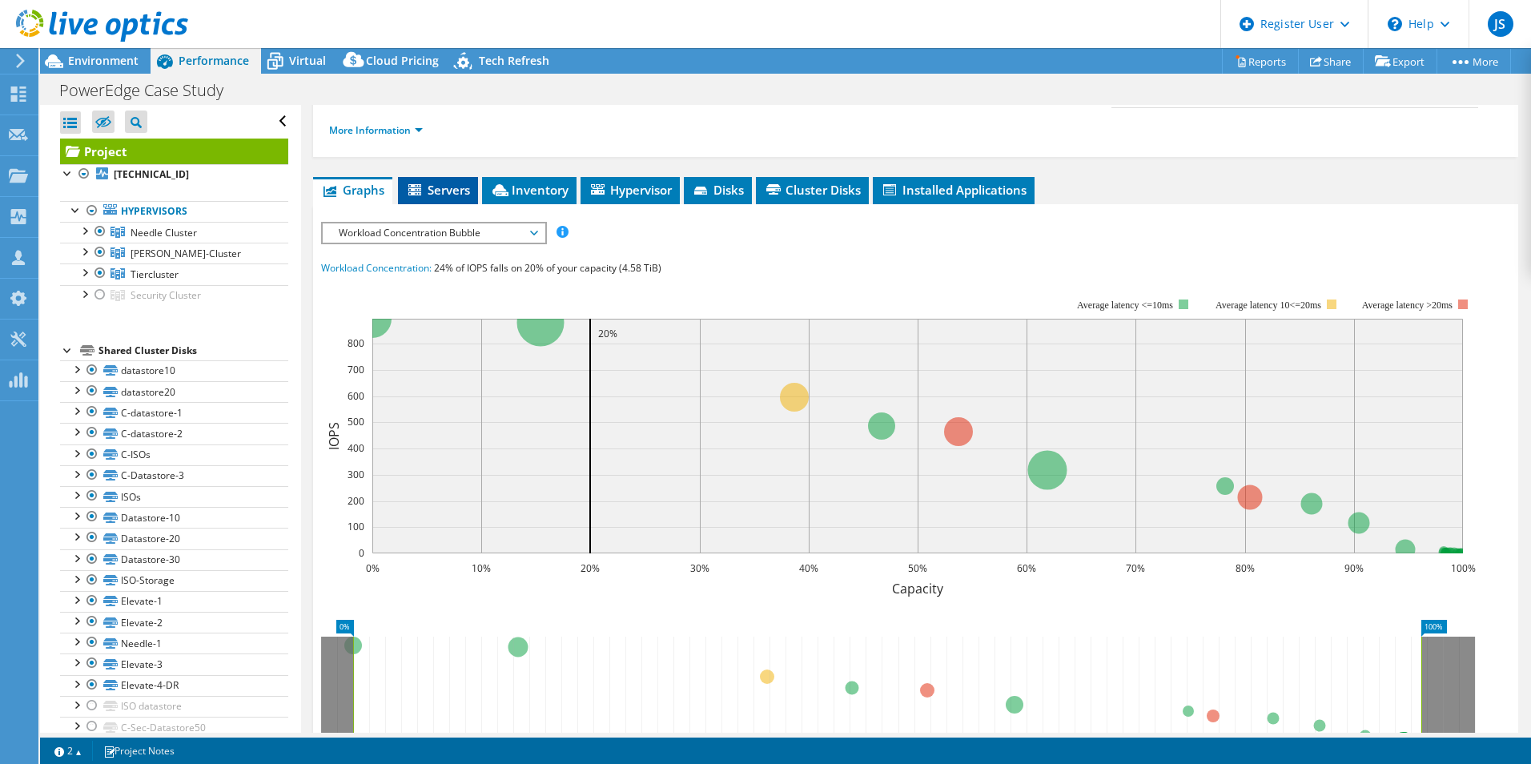
click at [478, 177] on li "Servers" at bounding box center [438, 190] width 80 height 27
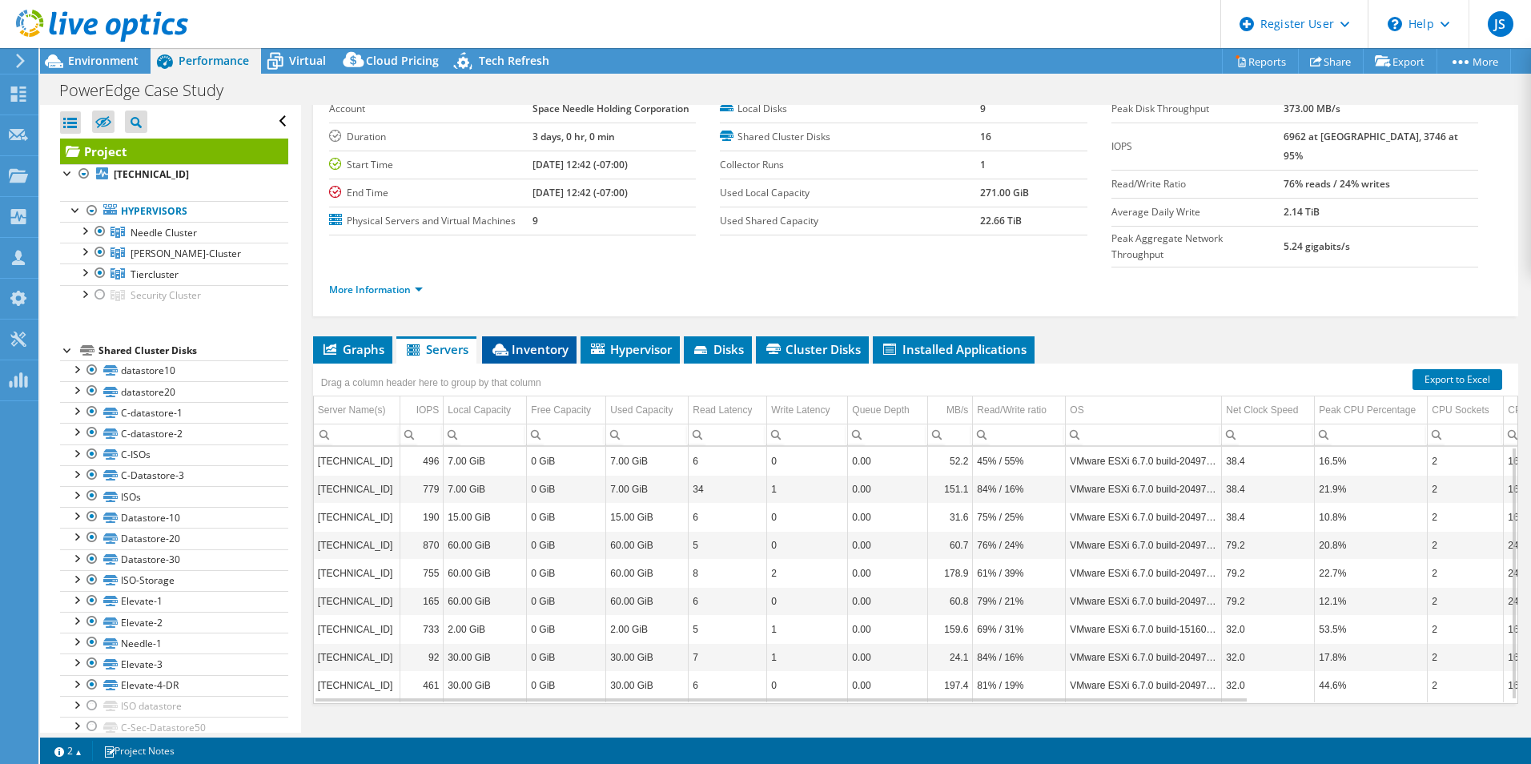
click at [568, 336] on li "Inventory" at bounding box center [529, 349] width 94 height 27
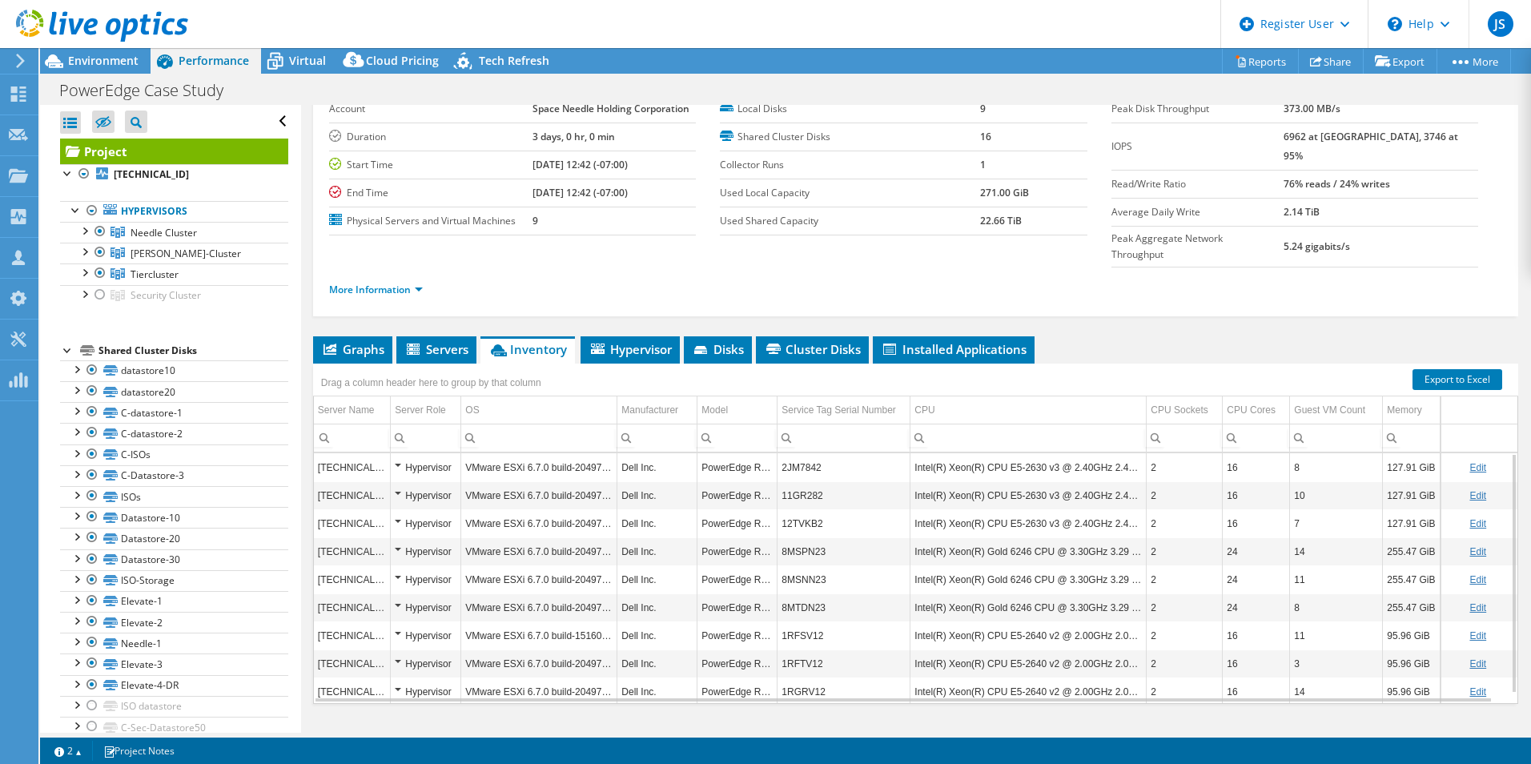
scroll to position [10, 0]
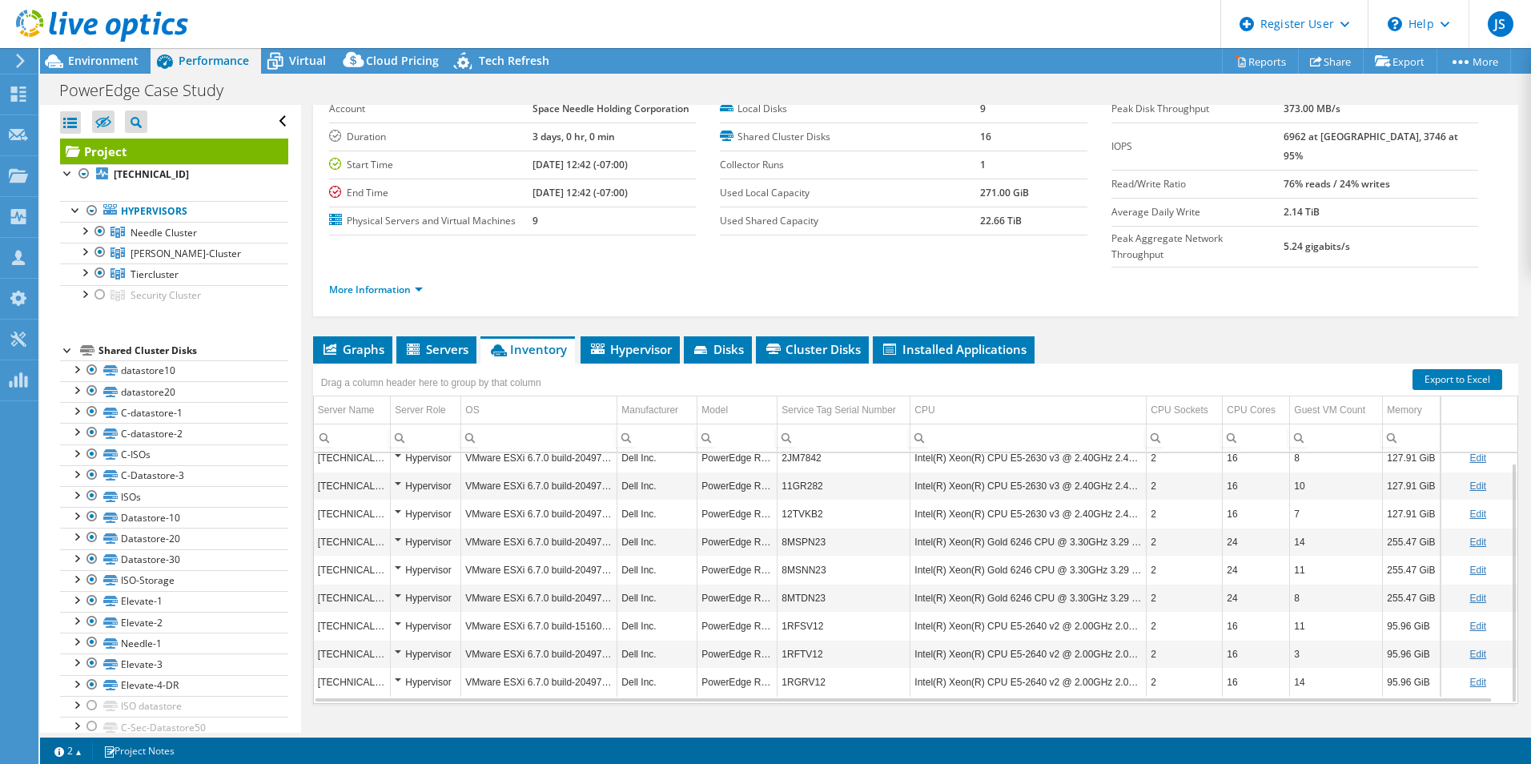
click at [126, 47] on div at bounding box center [94, 27] width 188 height 54
click at [130, 64] on span "Environment" at bounding box center [103, 60] width 70 height 15
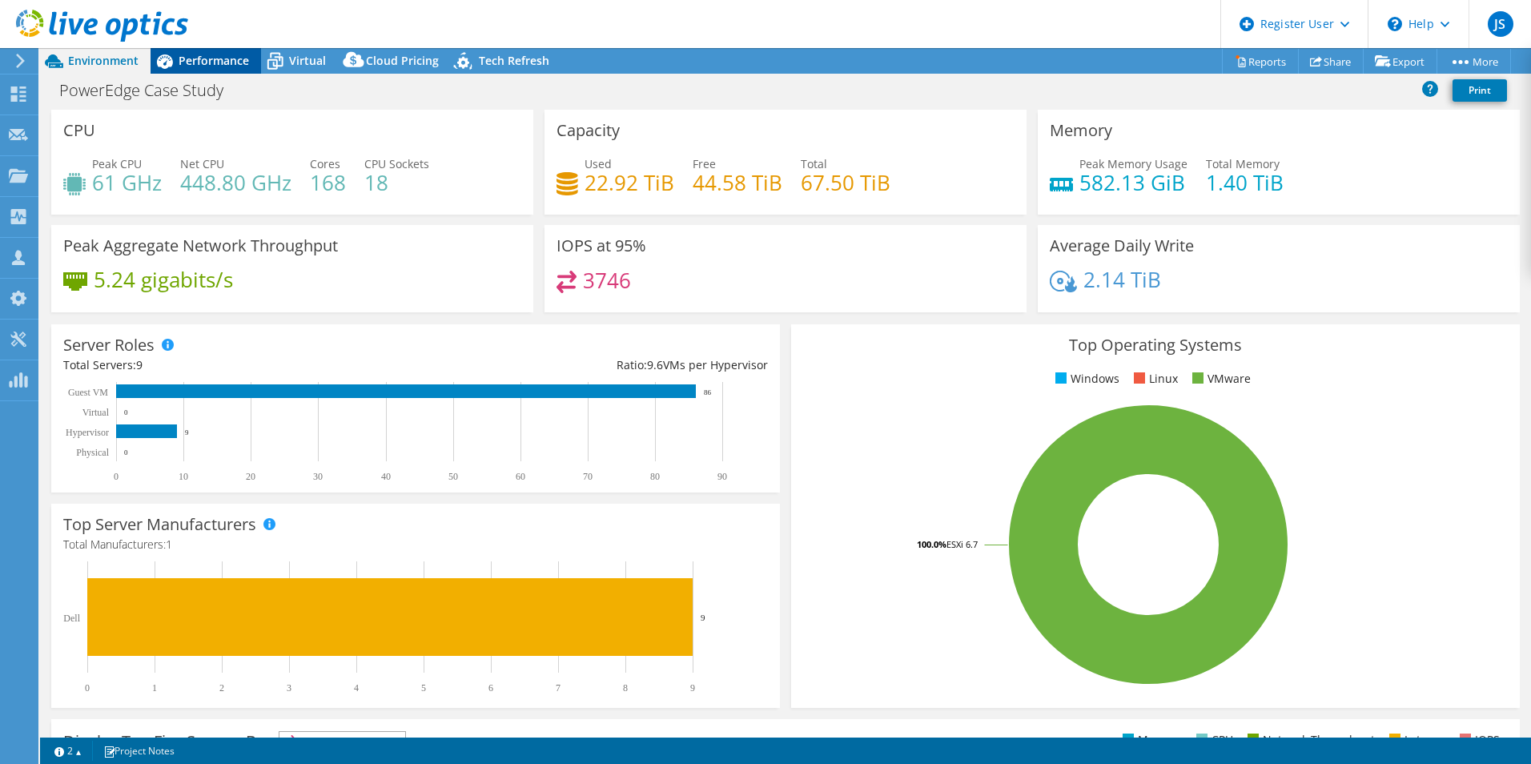
click at [257, 68] on div "Performance" at bounding box center [206, 61] width 110 height 26
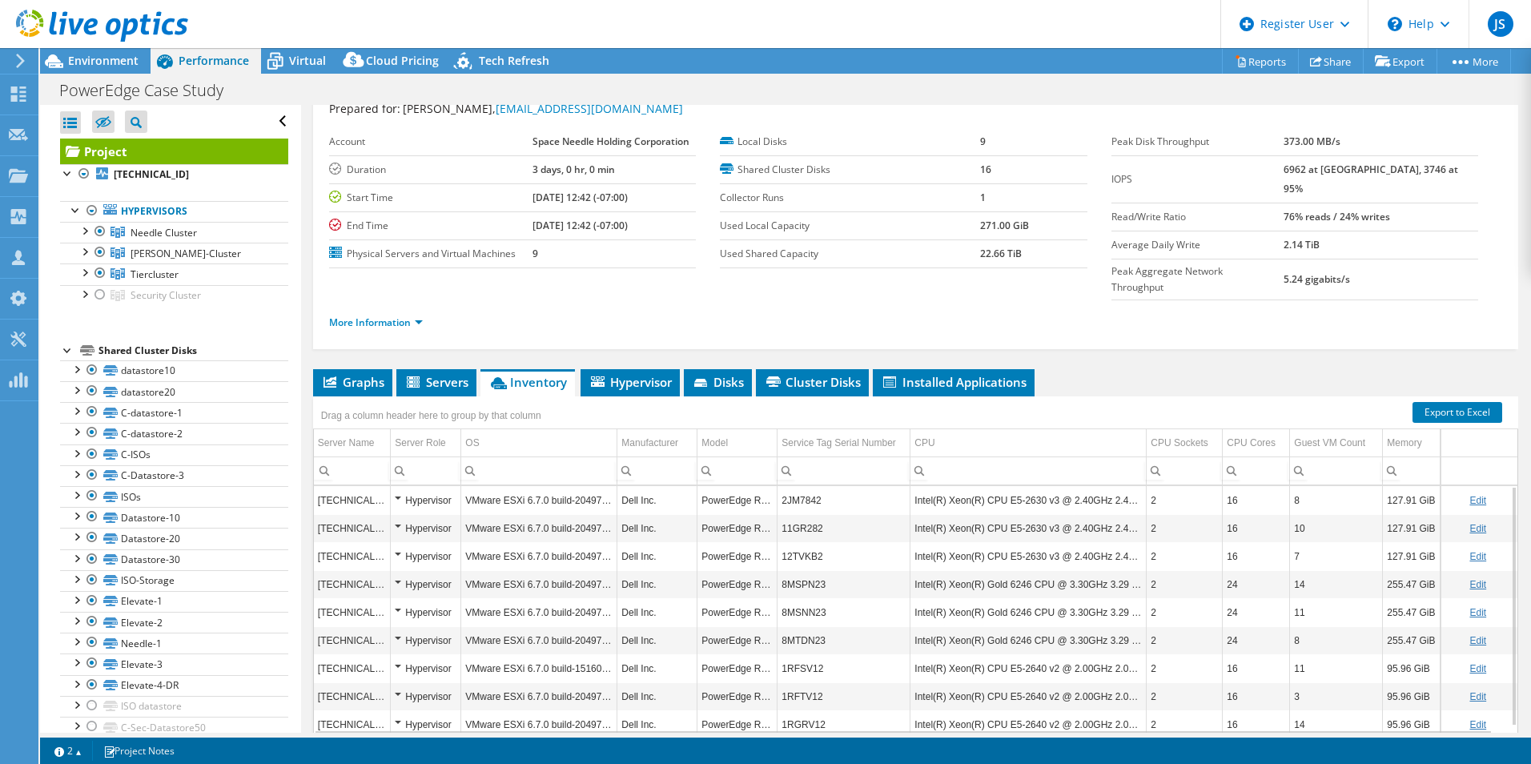
scroll to position [80, 0]
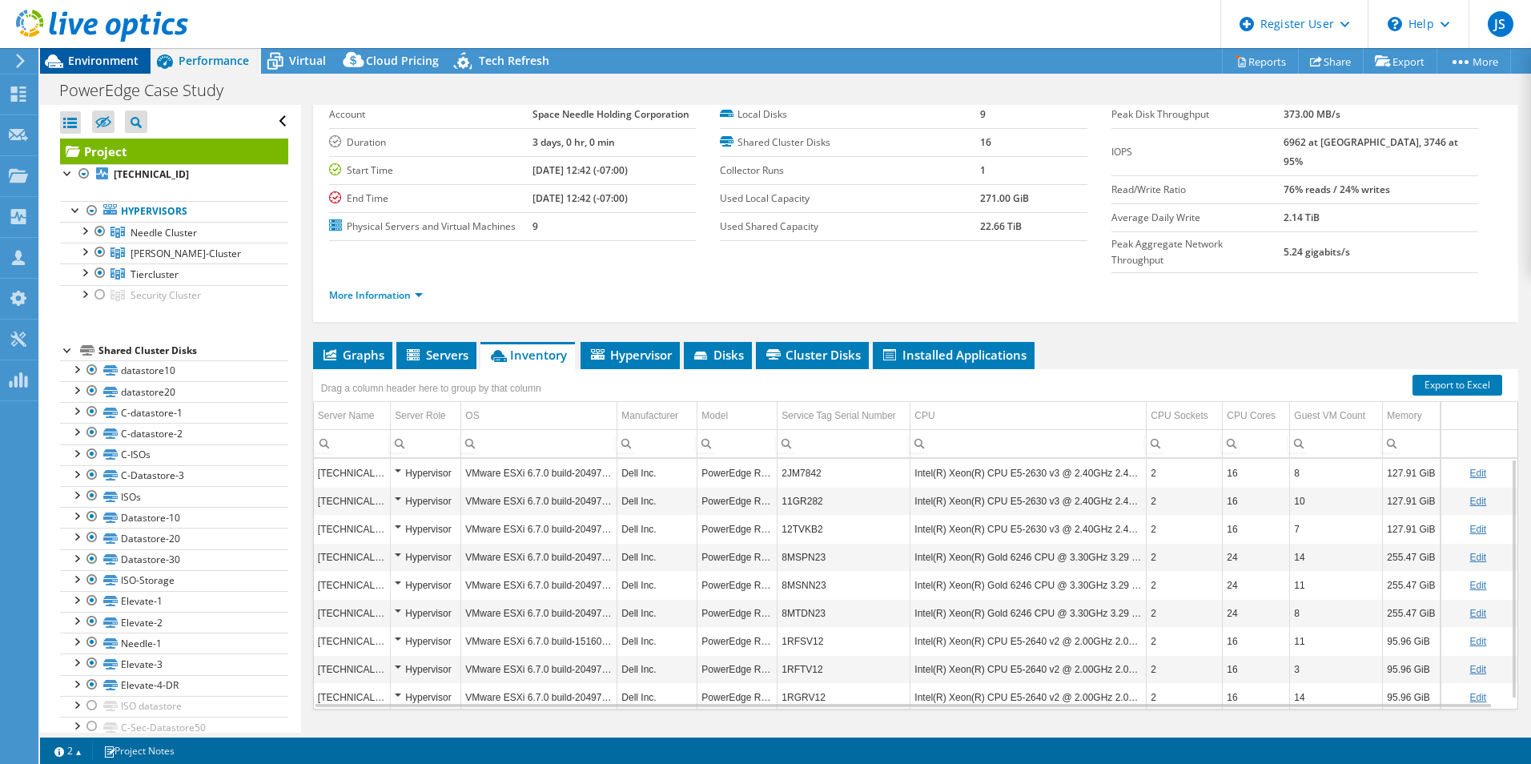
click at [112, 69] on div "Environment" at bounding box center [95, 61] width 110 height 26
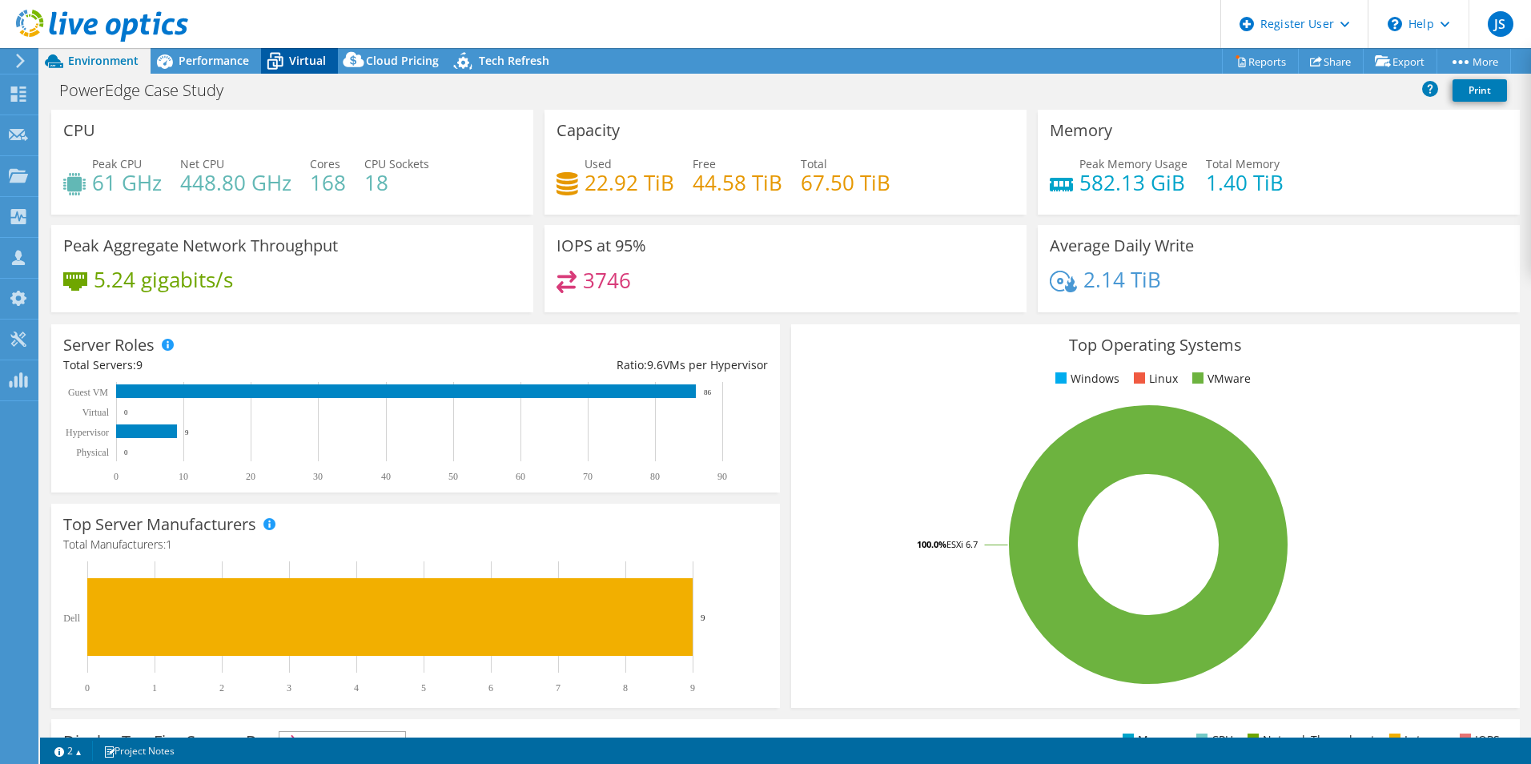
click at [275, 60] on icon at bounding box center [275, 62] width 16 height 13
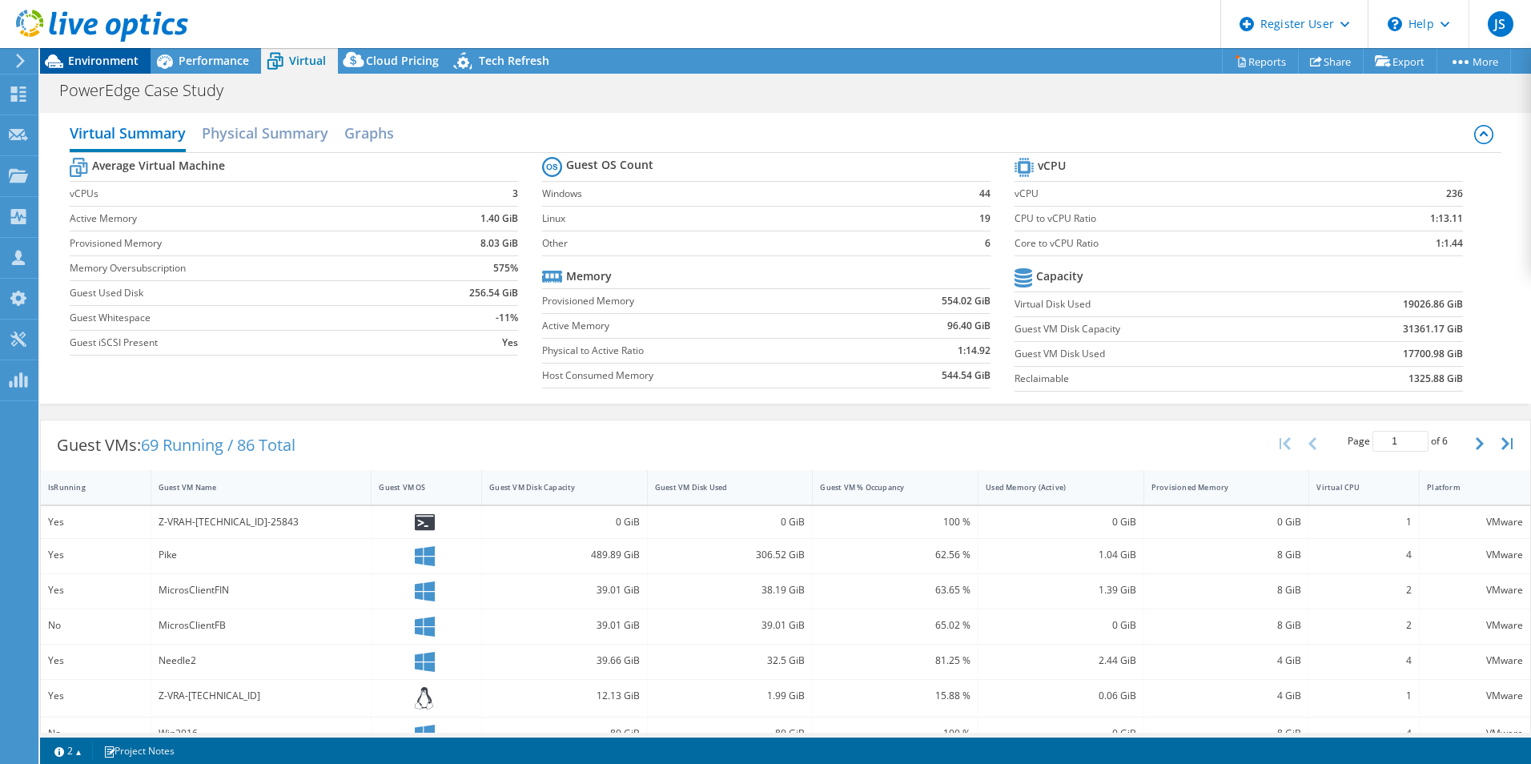
click at [102, 61] on span "Environment" at bounding box center [103, 60] width 70 height 15
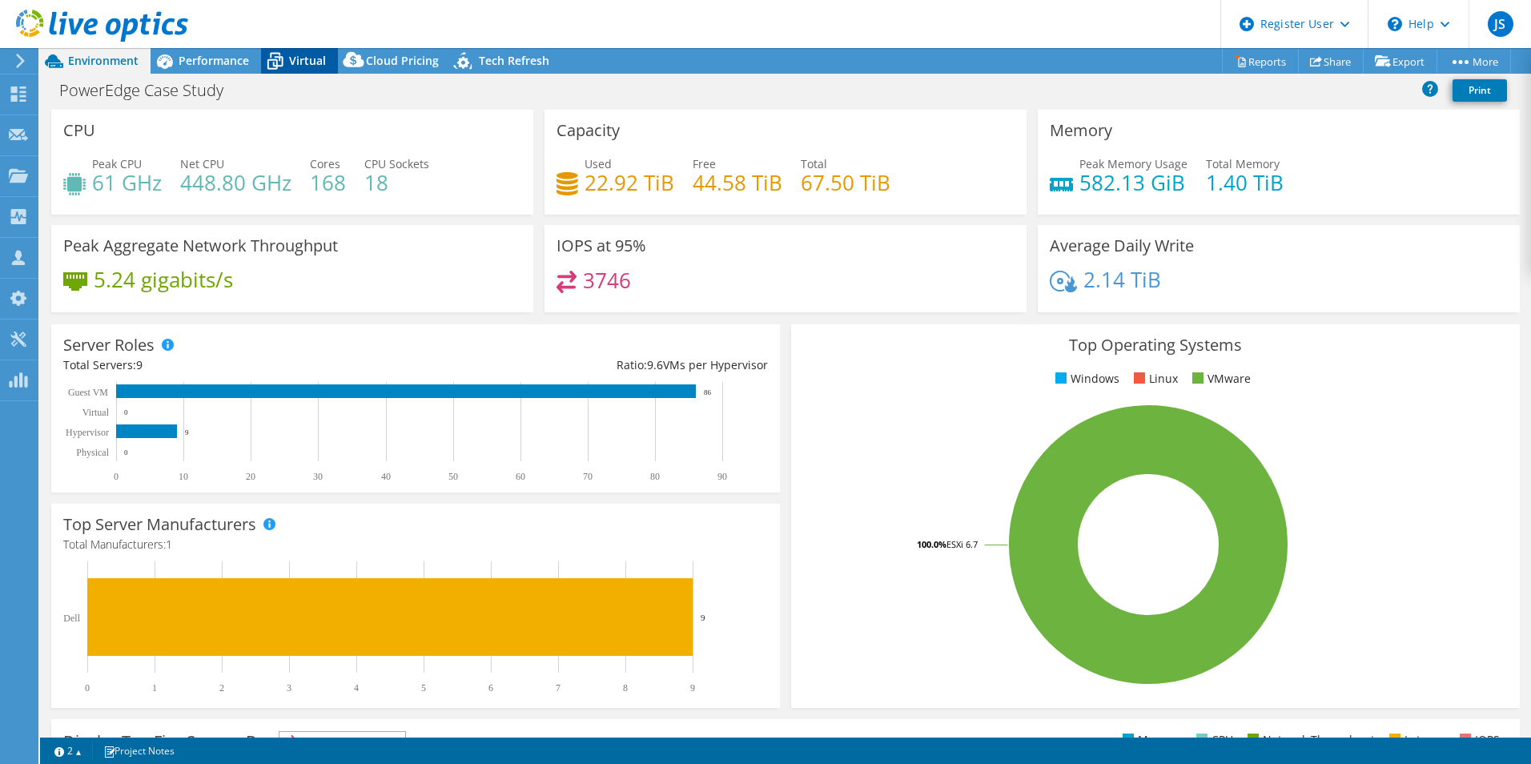
drag, startPoint x: 303, startPoint y: 51, endPoint x: 323, endPoint y: 70, distance: 27.2
click at [303, 51] on div "Virtual" at bounding box center [299, 61] width 77 height 26
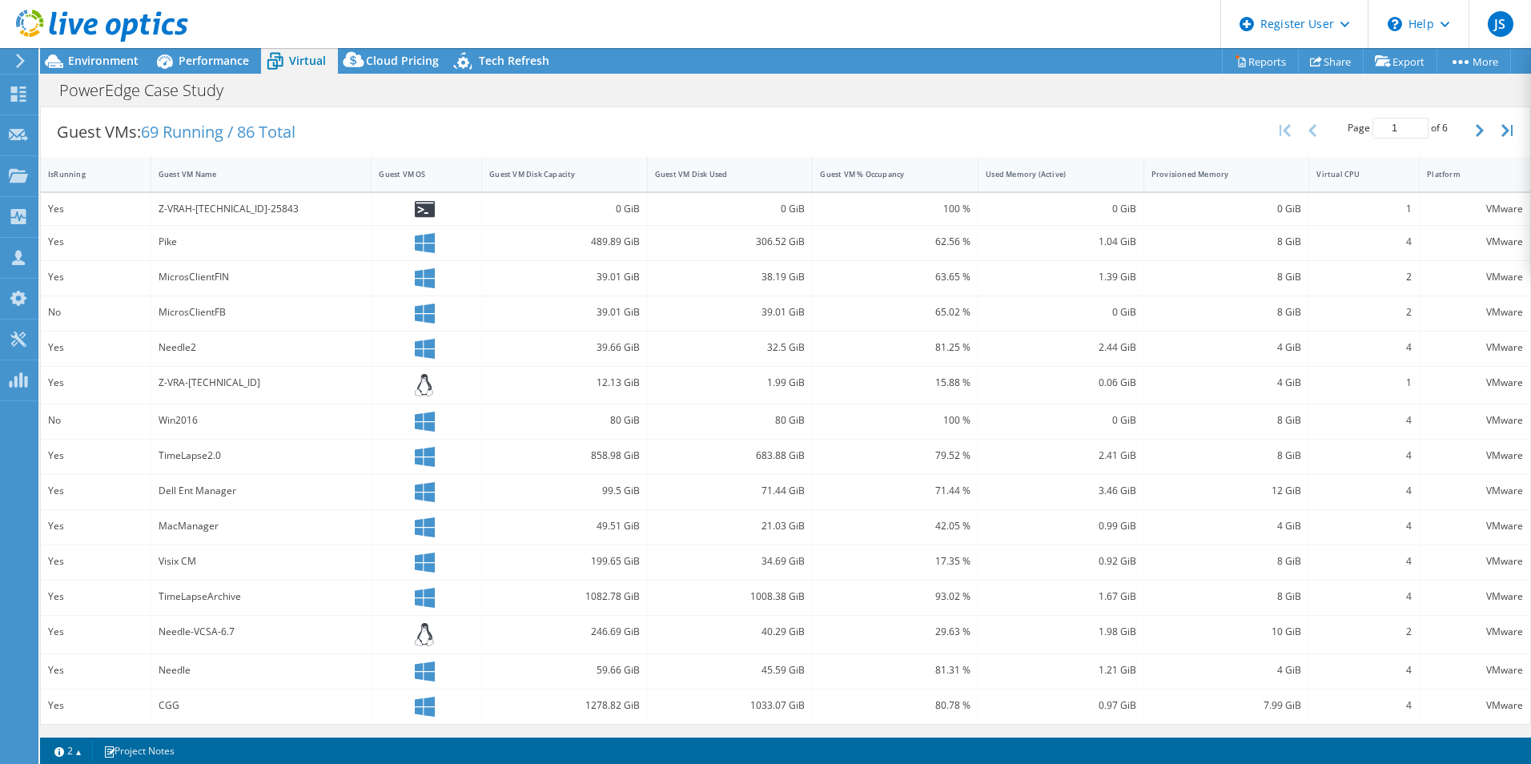
scroll to position [0, 0]
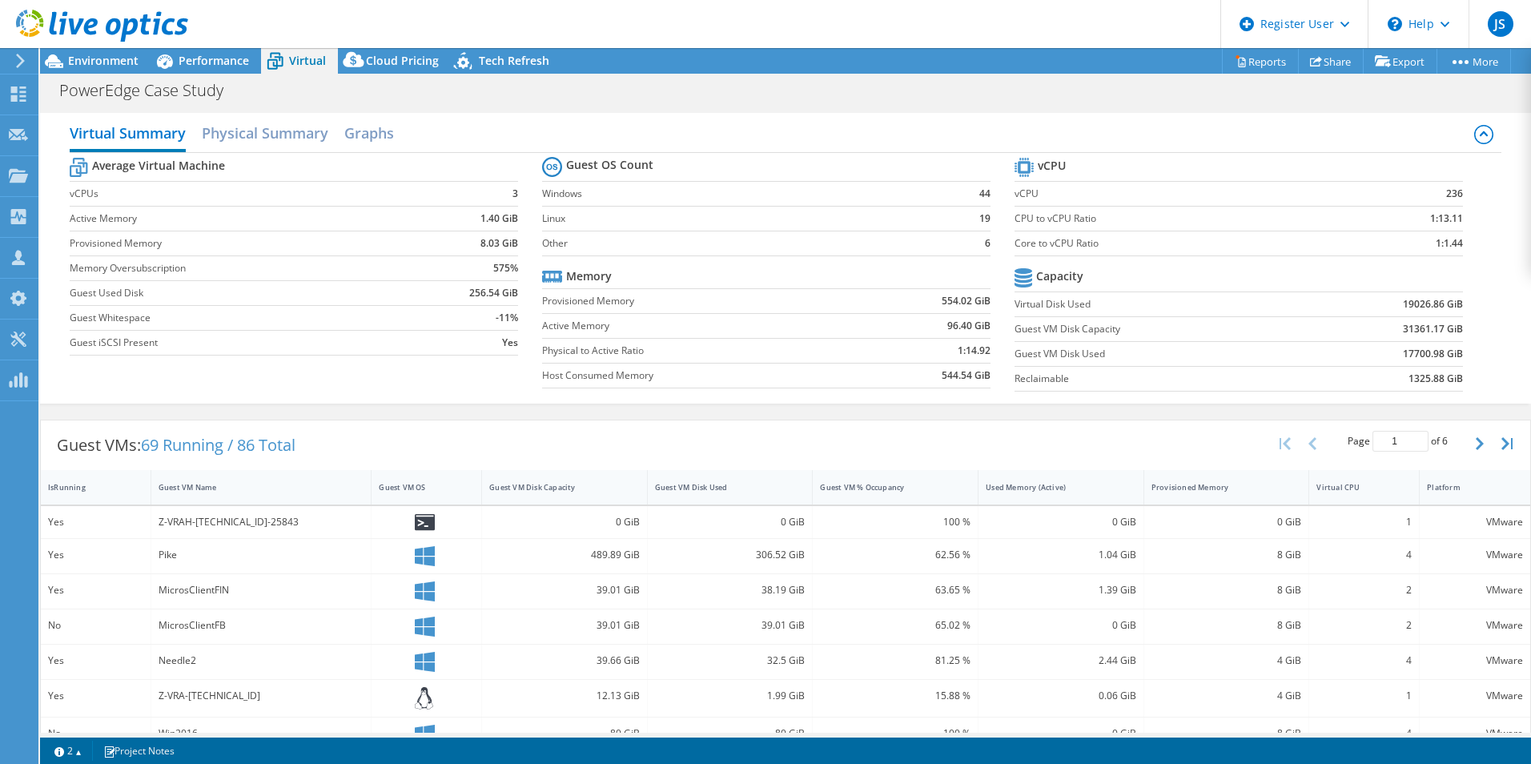
click at [131, 50] on div at bounding box center [94, 27] width 188 height 54
click at [131, 66] on span "Environment" at bounding box center [103, 60] width 70 height 15
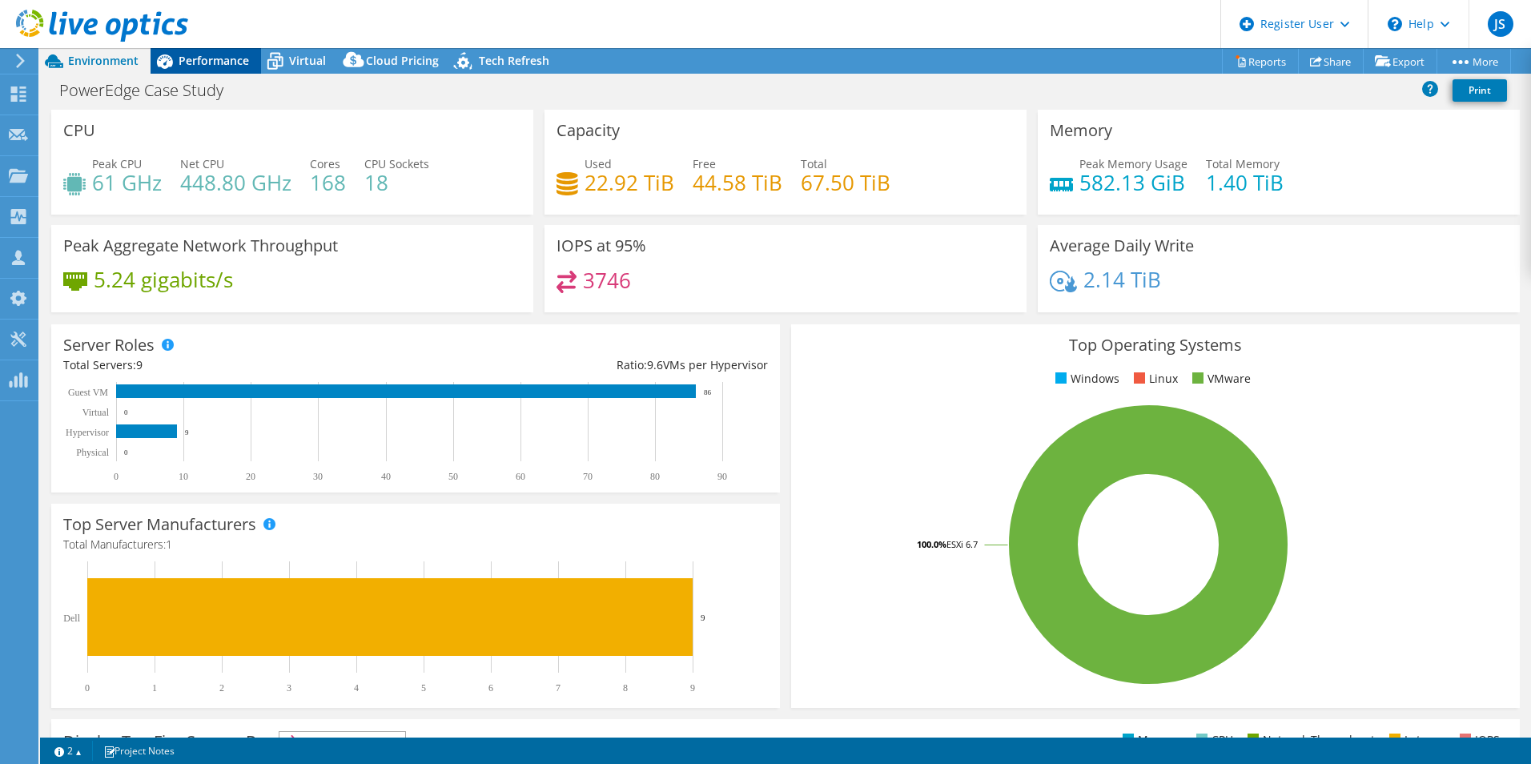
click at [233, 60] on span "Performance" at bounding box center [214, 60] width 70 height 15
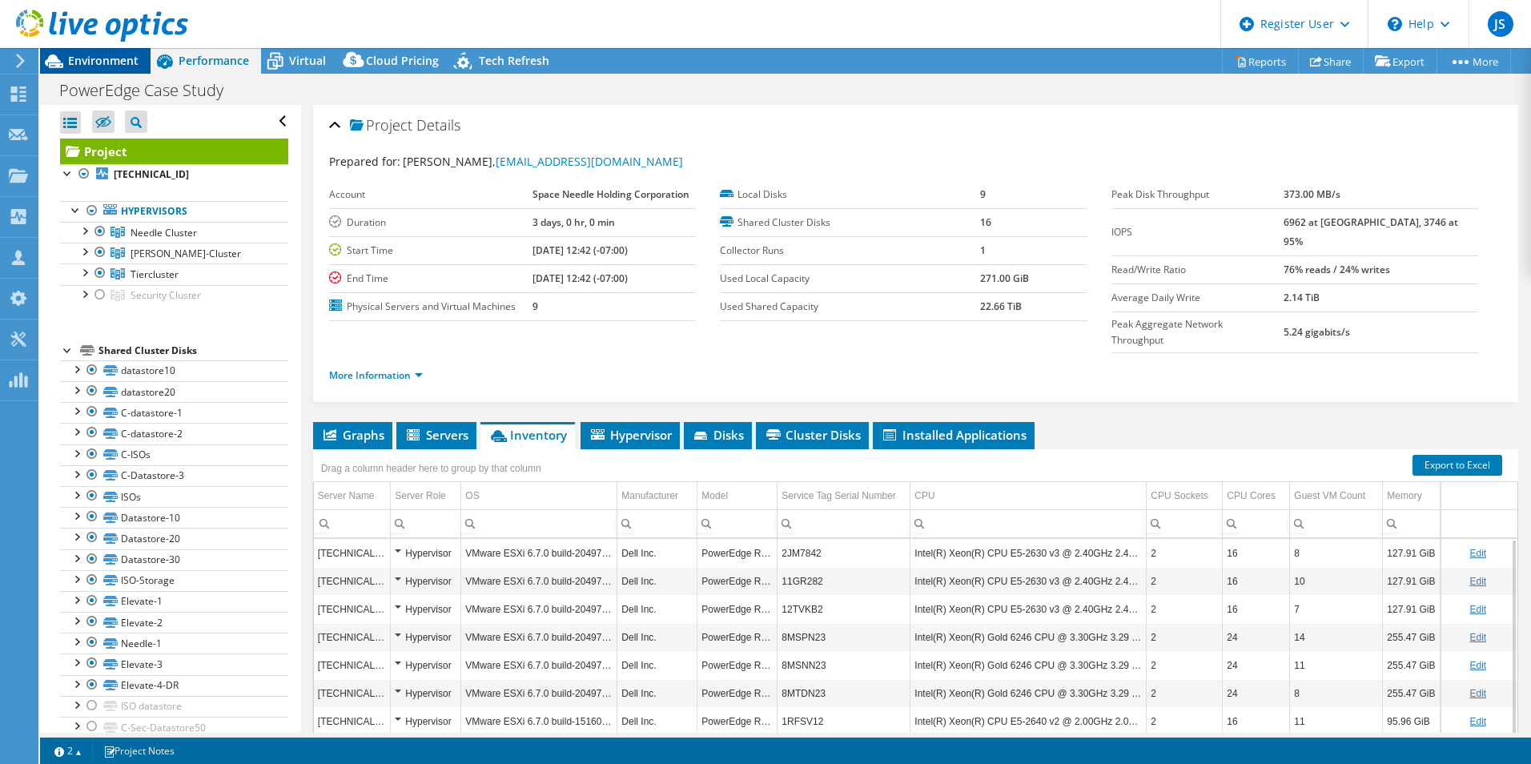
click at [91, 58] on span "Environment" at bounding box center [103, 60] width 70 height 15
